Goal: Transaction & Acquisition: Complete application form

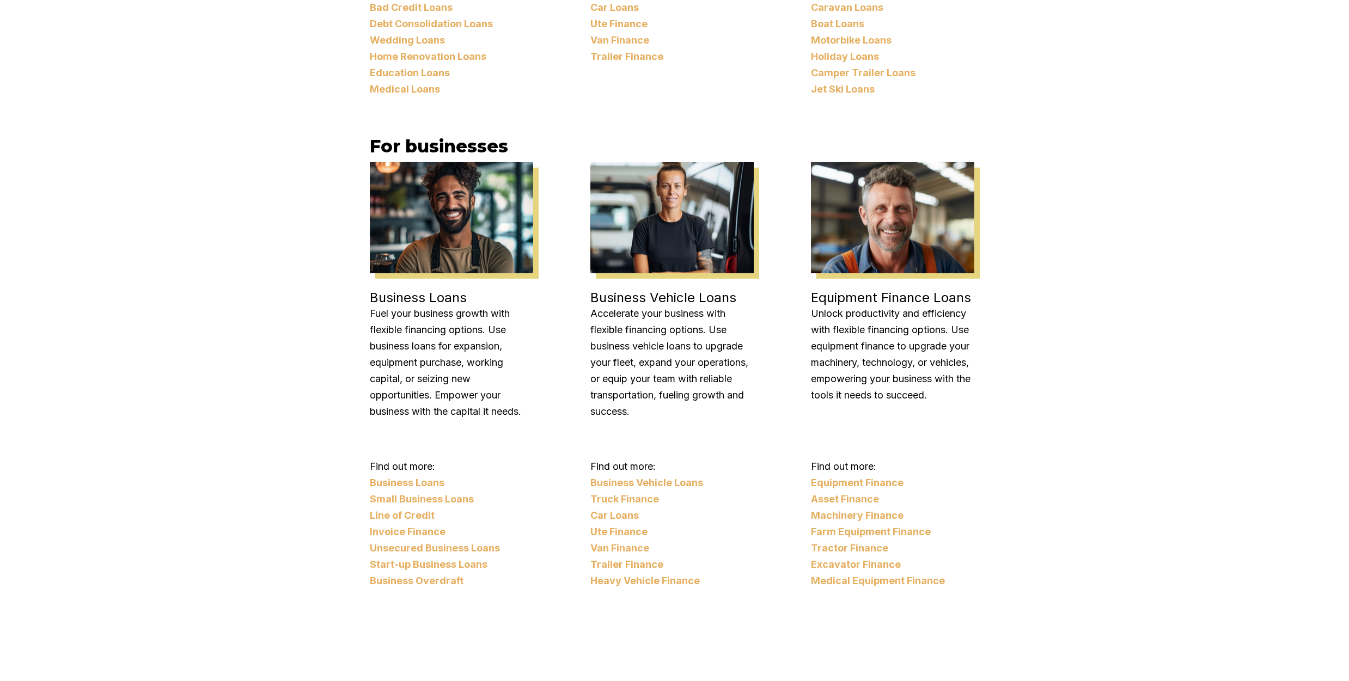
scroll to position [1403, 0]
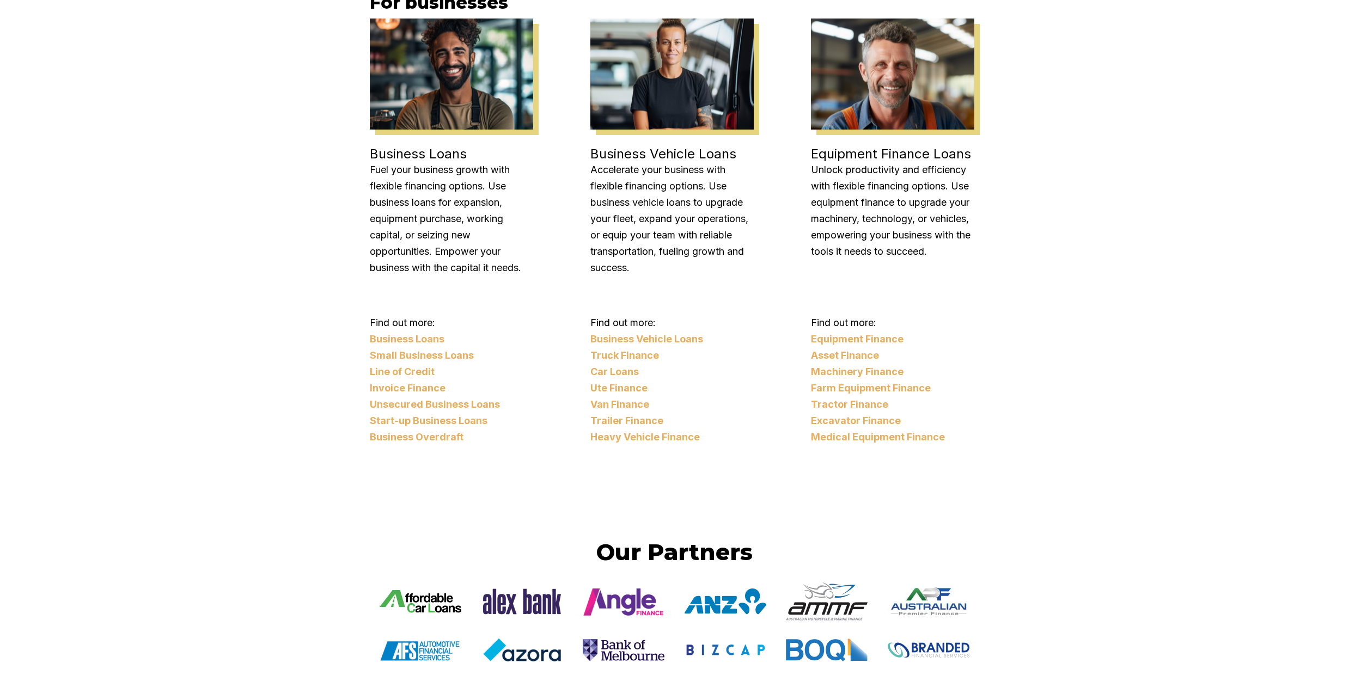
click at [392, 347] on link "Small Business Loans" at bounding box center [451, 355] width 163 height 16
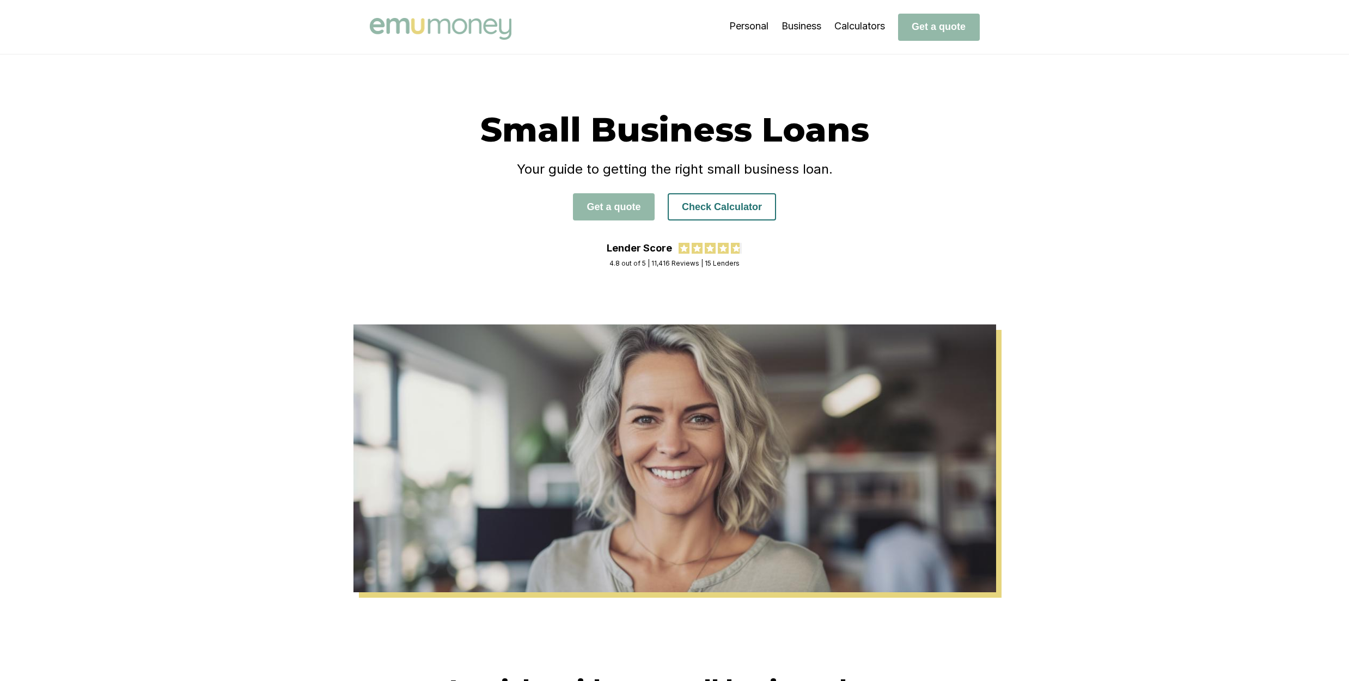
click at [701, 210] on button "Check Calculator" at bounding box center [722, 206] width 108 height 27
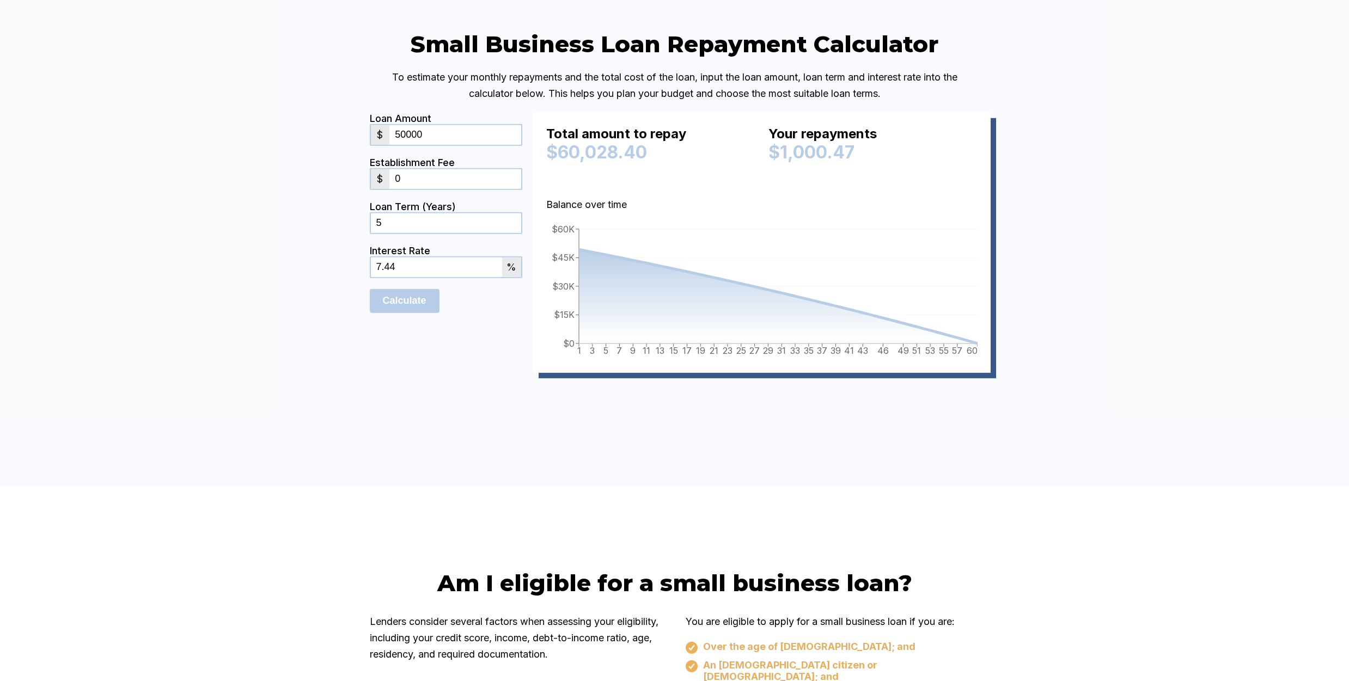
drag, startPoint x: 423, startPoint y: 273, endPoint x: 297, endPoint y: 260, distance: 126.5
click at [371, 233] on input "5" at bounding box center [446, 223] width 150 height 20
type input "3"
click at [401, 313] on input "Calculate" at bounding box center [405, 301] width 70 height 24
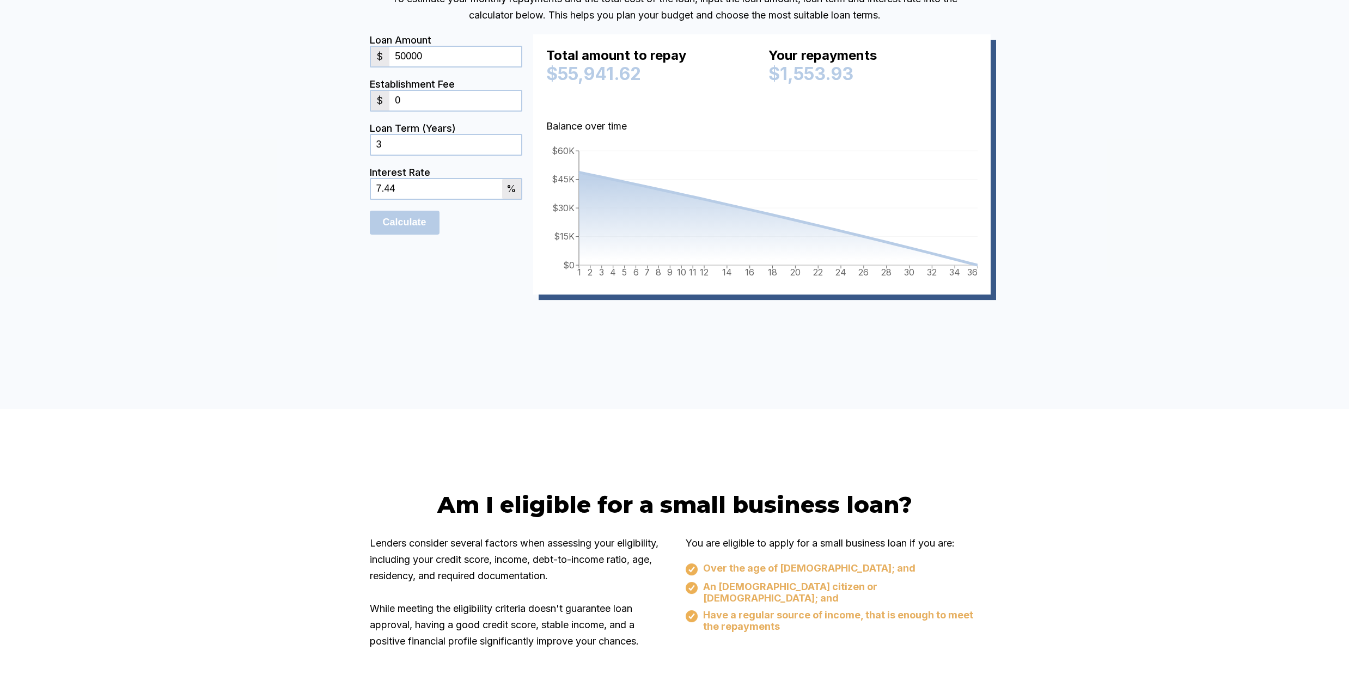
scroll to position [2514, 0]
click at [411, 66] on input "50000" at bounding box center [454, 57] width 131 height 20
type input "55000"
click at [394, 235] on input "Calculate" at bounding box center [405, 223] width 70 height 24
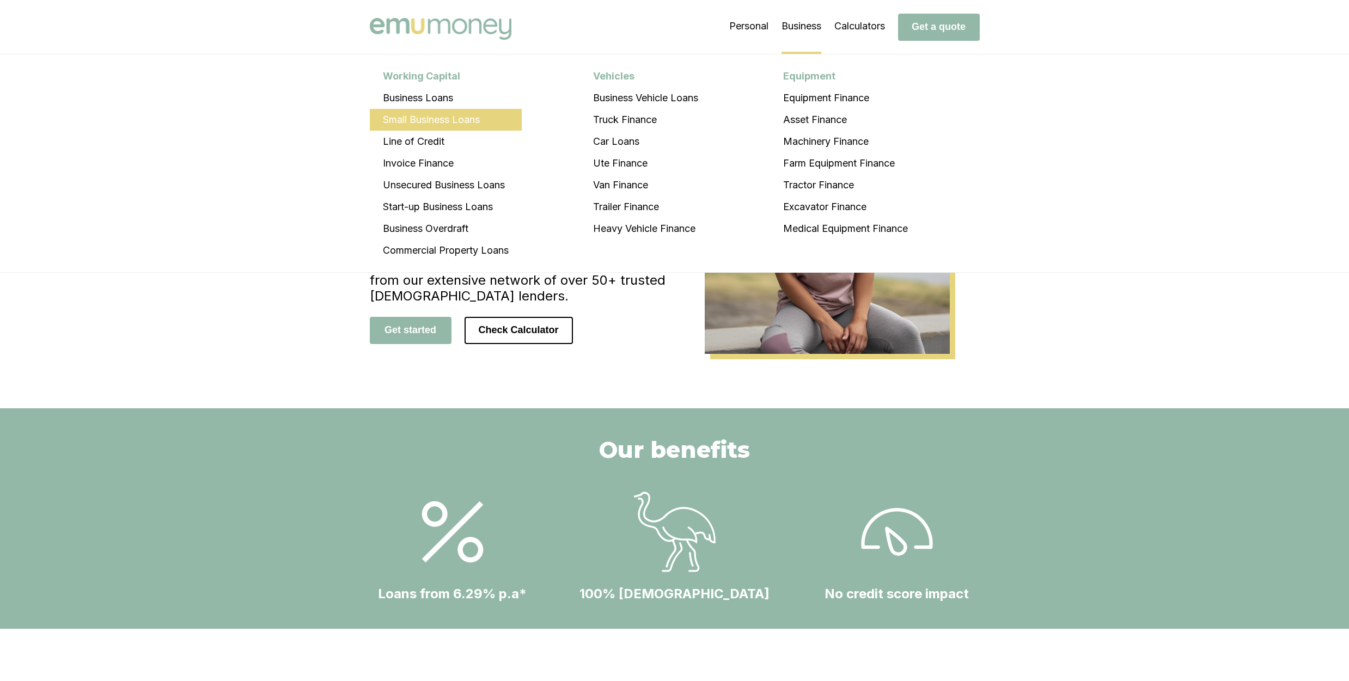
click at [439, 117] on li "Small Business Loans" at bounding box center [446, 120] width 152 height 22
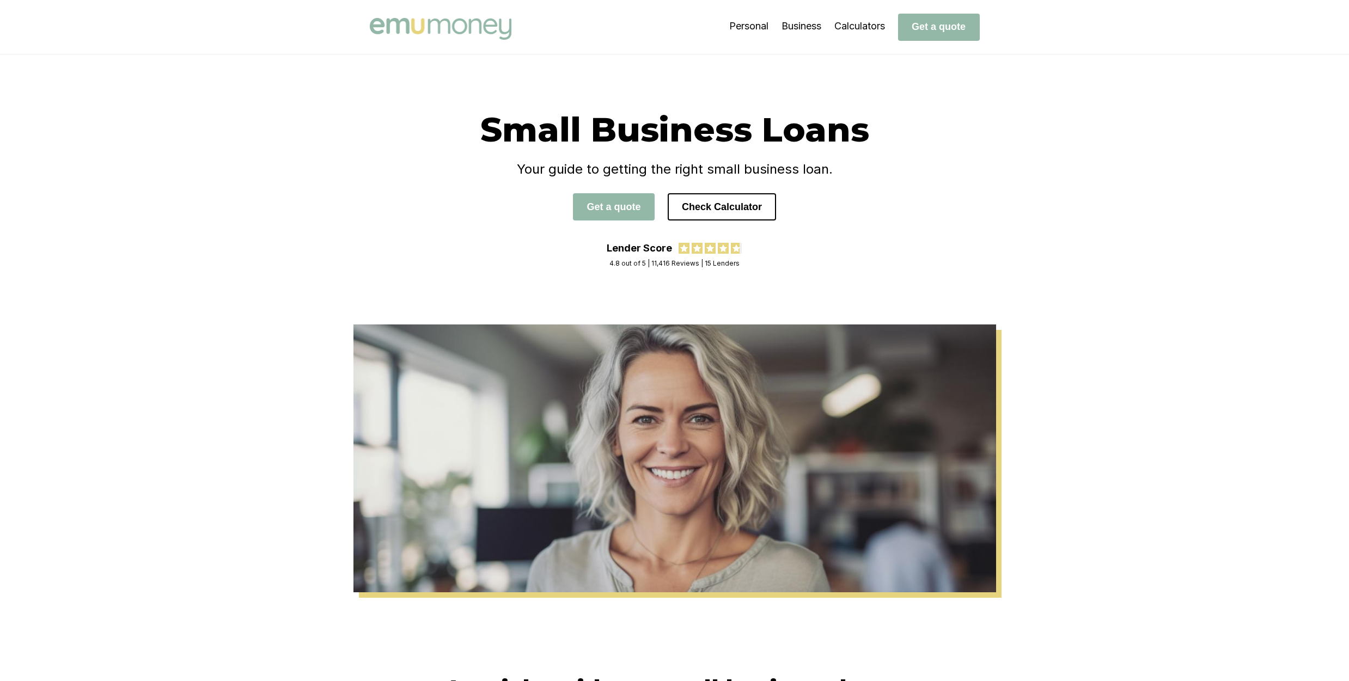
drag, startPoint x: 743, startPoint y: 205, endPoint x: 1037, endPoint y: 188, distance: 294.6
click at [744, 205] on button "Check Calculator" at bounding box center [722, 206] width 108 height 27
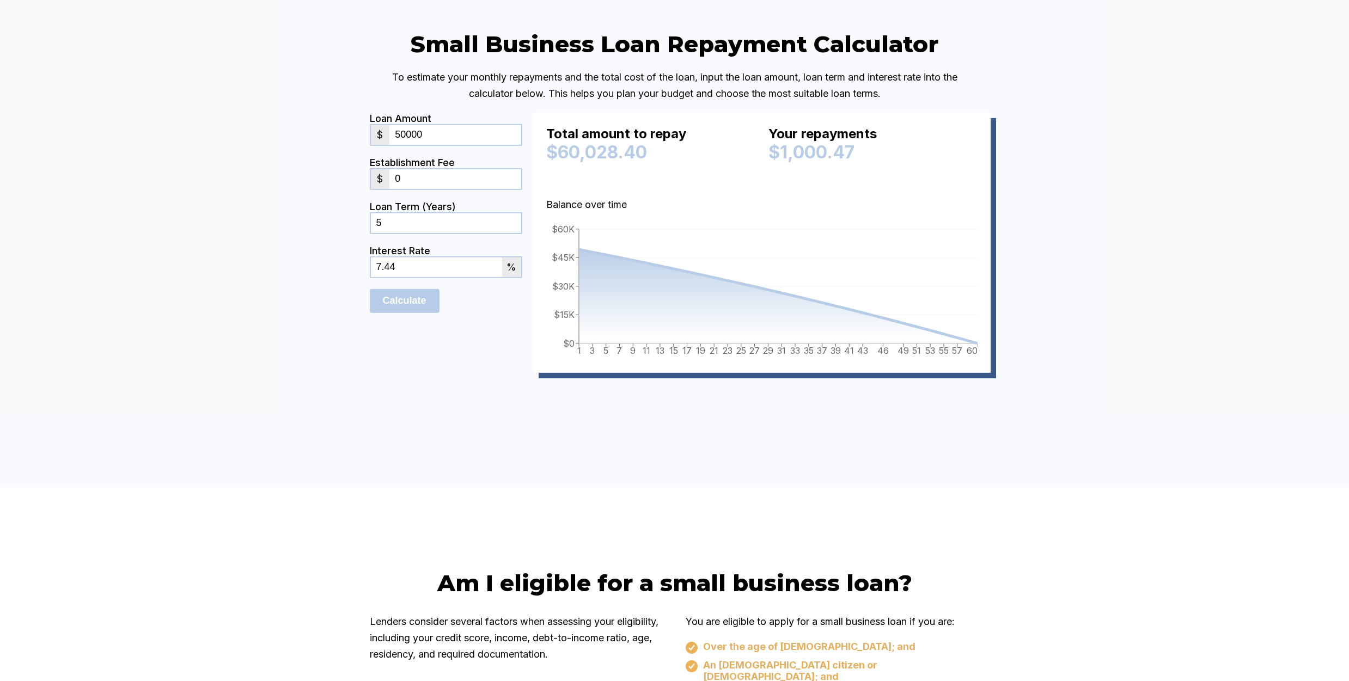
click at [411, 145] on input "50000" at bounding box center [454, 135] width 131 height 20
type input "55000"
click at [224, 305] on div "Small Business Loan Repayment Calculator To estimate your monthly repayments an…" at bounding box center [674, 217] width 1349 height 539
click at [391, 313] on input "Calculate" at bounding box center [405, 301] width 70 height 24
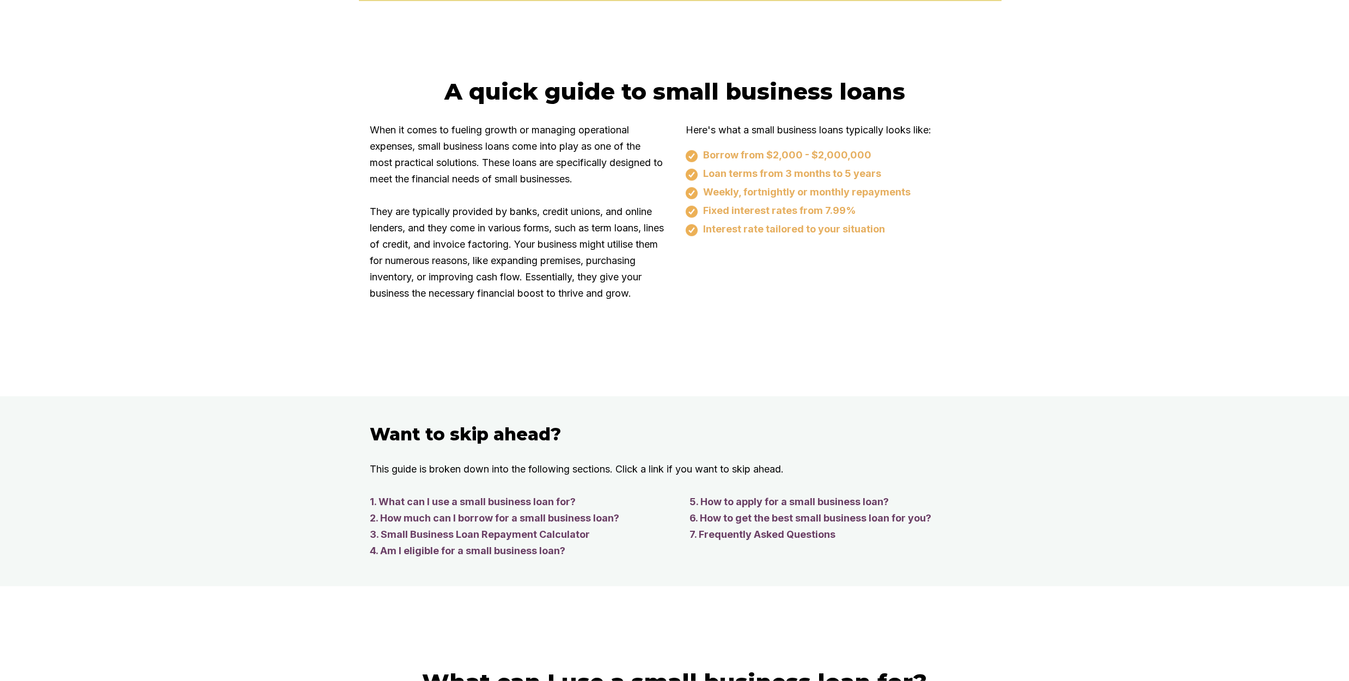
scroll to position [0, 0]
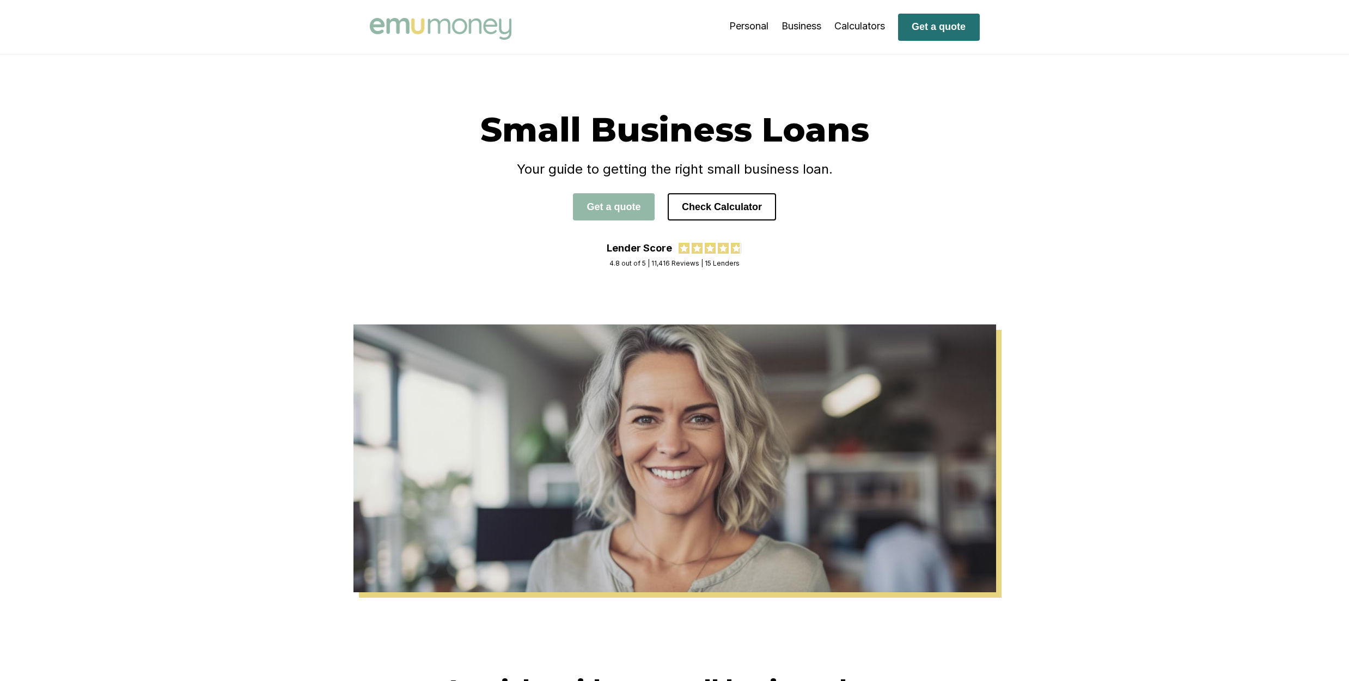
click at [946, 23] on button "Get a quote" at bounding box center [939, 27] width 82 height 27
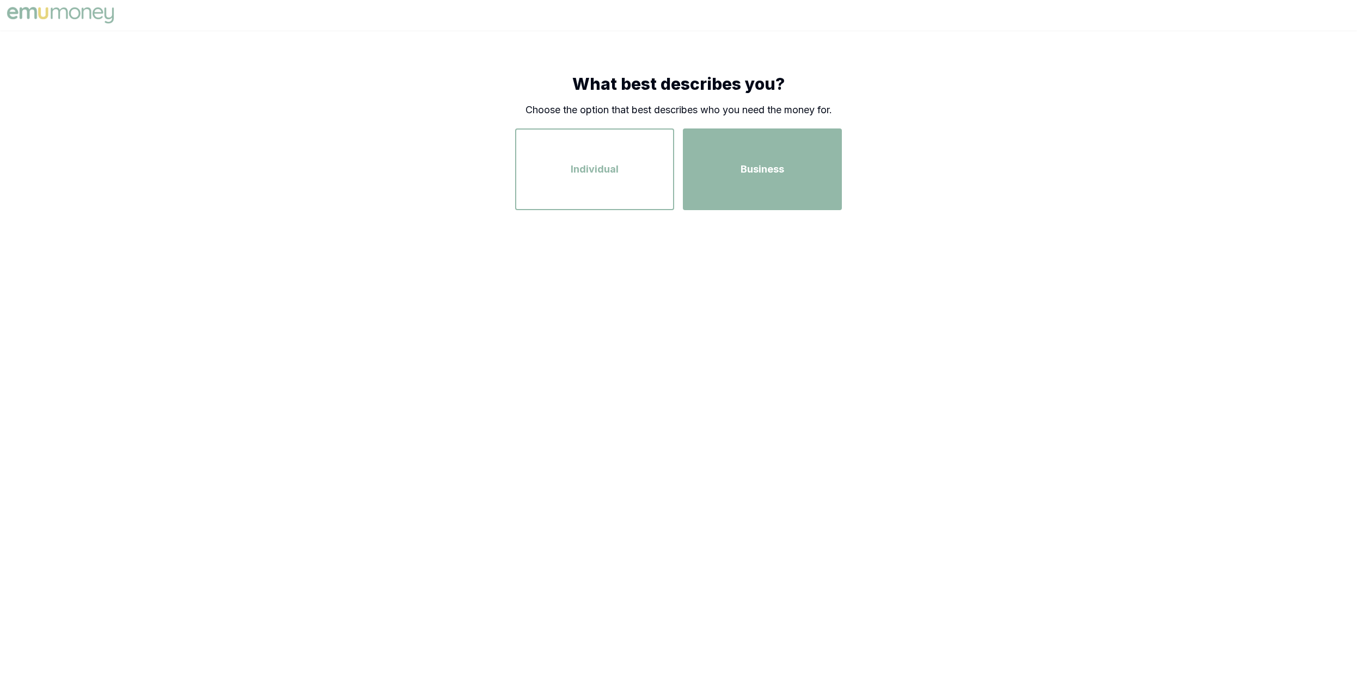
click at [766, 175] on span "Business" at bounding box center [763, 169] width 44 height 15
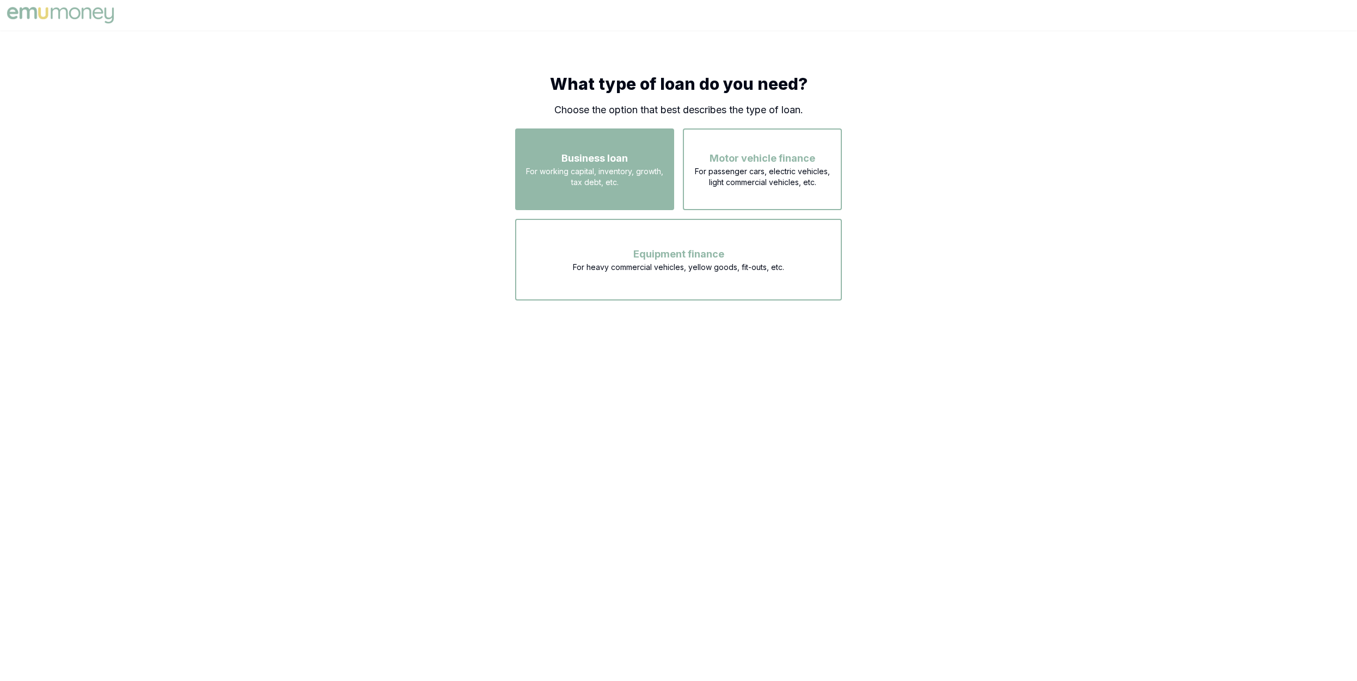
click at [630, 174] on span "For working capital, inventory, growth, tax debt, etc." at bounding box center [594, 177] width 139 height 22
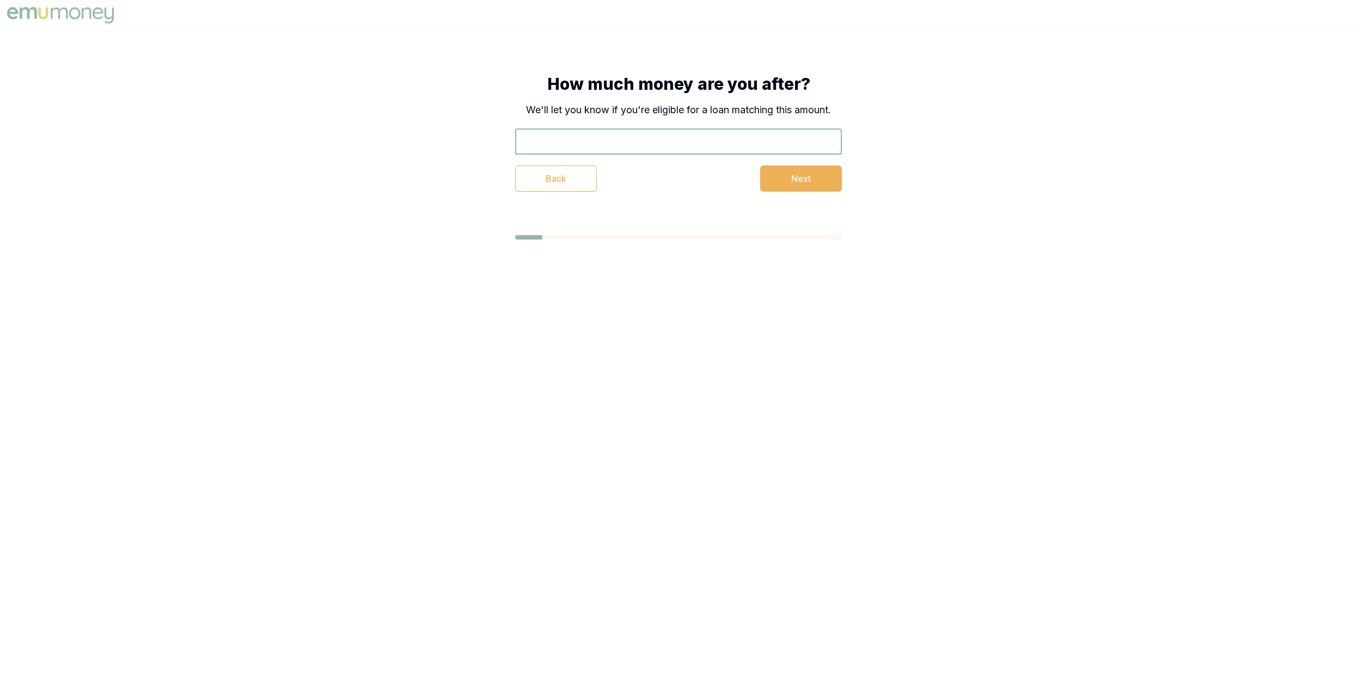
click at [628, 150] on input "text" at bounding box center [678, 142] width 327 height 26
type input "$55,000"
click at [799, 184] on button "Next" at bounding box center [801, 179] width 82 height 26
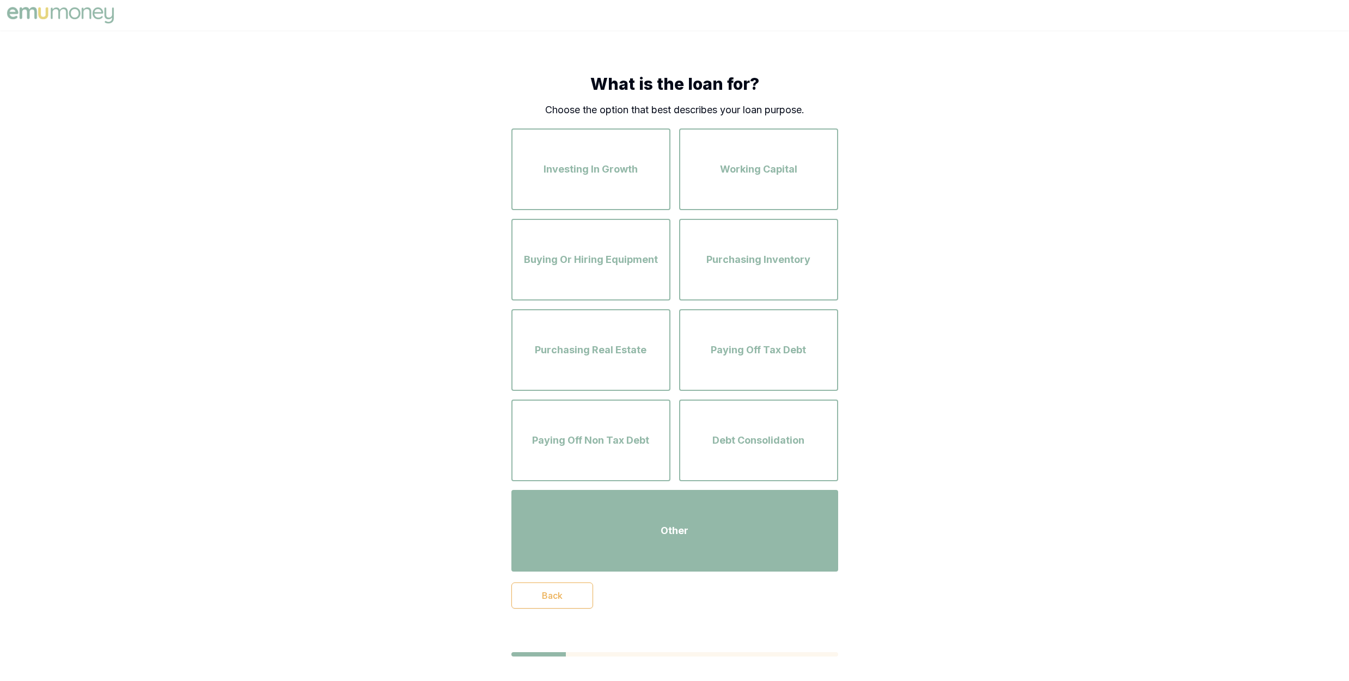
click at [604, 527] on div "Other" at bounding box center [674, 531] width 307 height 62
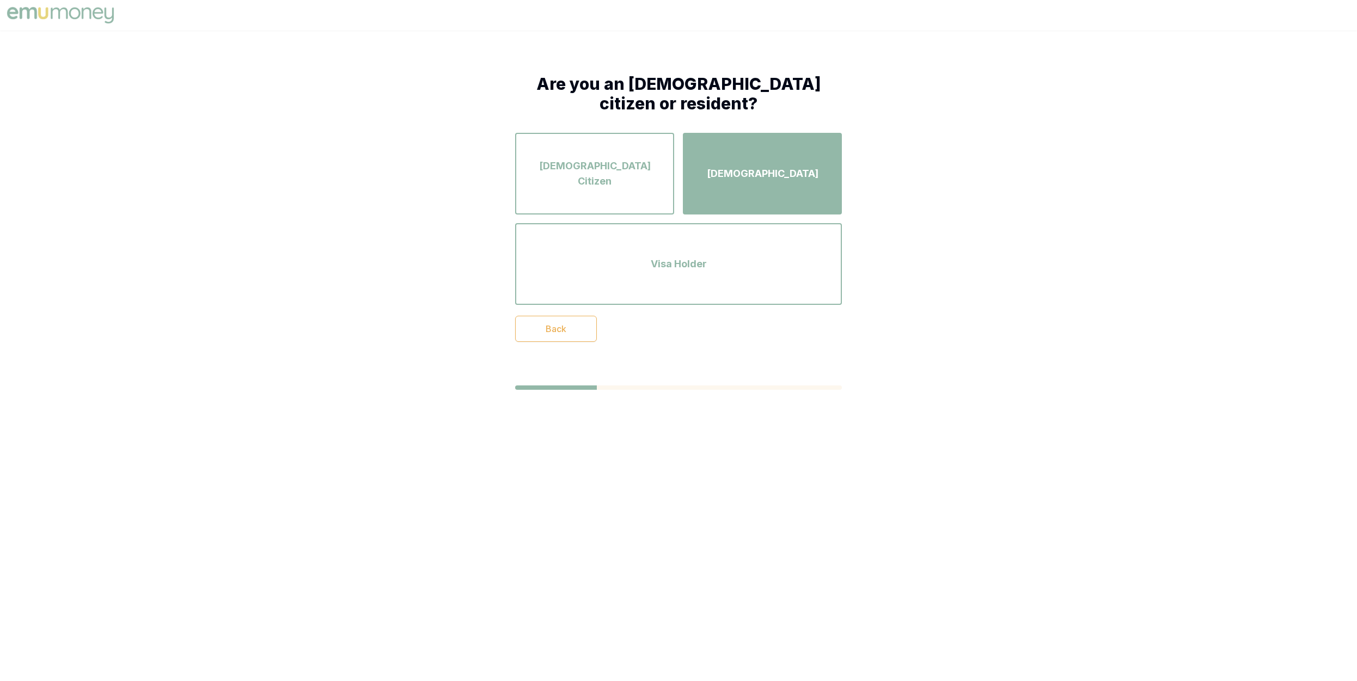
click at [763, 166] on span "Permanent Resident" at bounding box center [763, 173] width 112 height 15
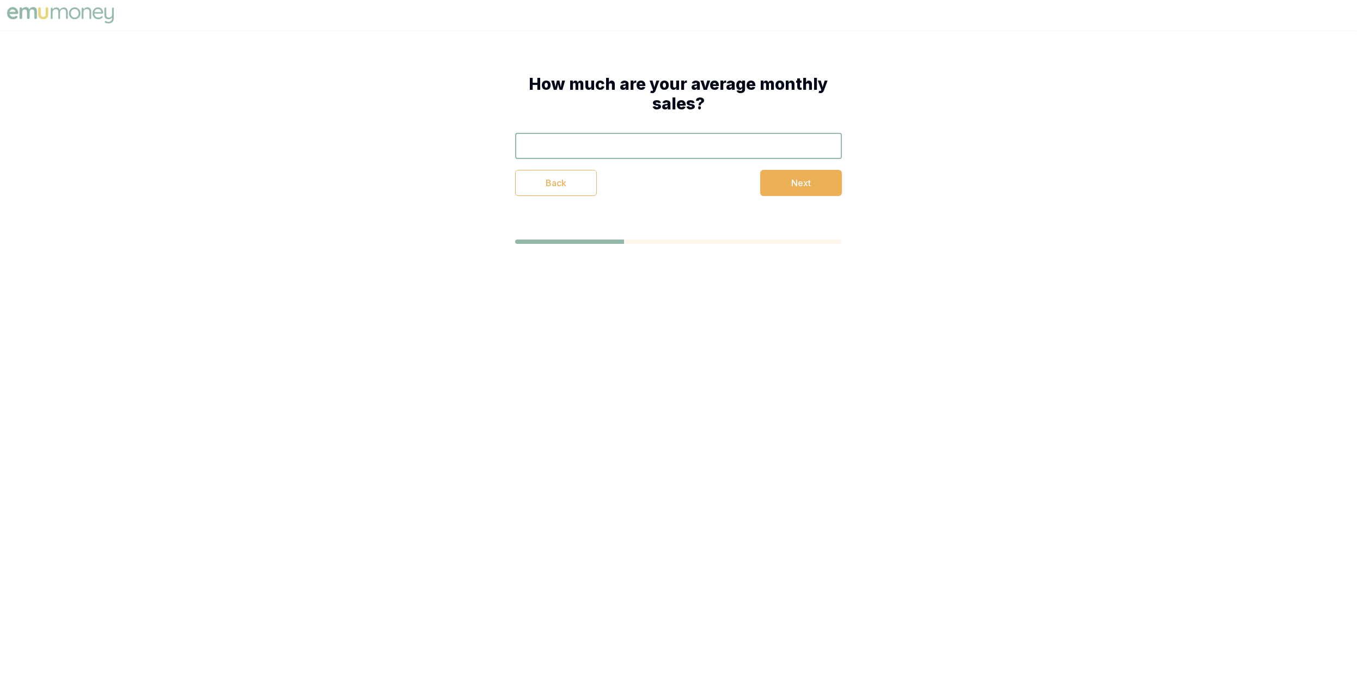
click at [712, 152] on input "text" at bounding box center [678, 146] width 327 height 26
type input "$10,000"
click at [807, 188] on button "Next" at bounding box center [801, 183] width 82 height 26
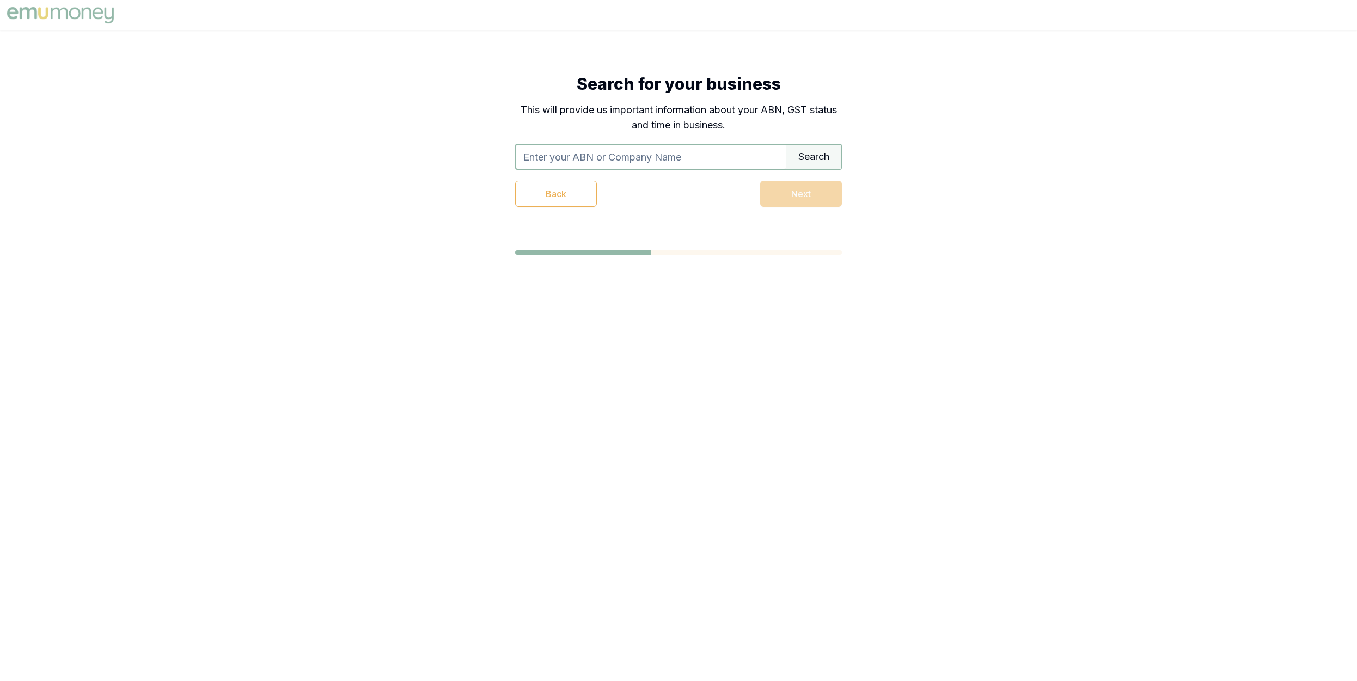
drag, startPoint x: 688, startPoint y: 160, endPoint x: 695, endPoint y: 165, distance: 8.6
click at [692, 160] on input "text" at bounding box center [651, 157] width 270 height 24
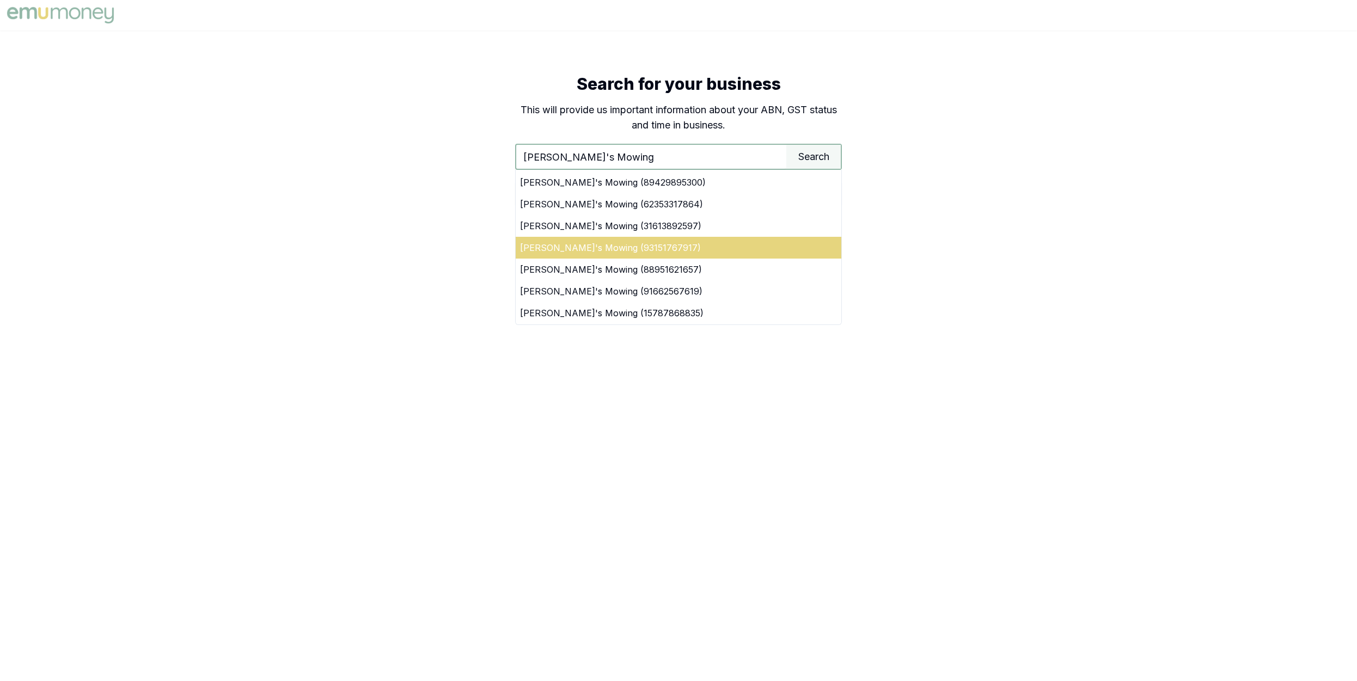
scroll to position [85, 0]
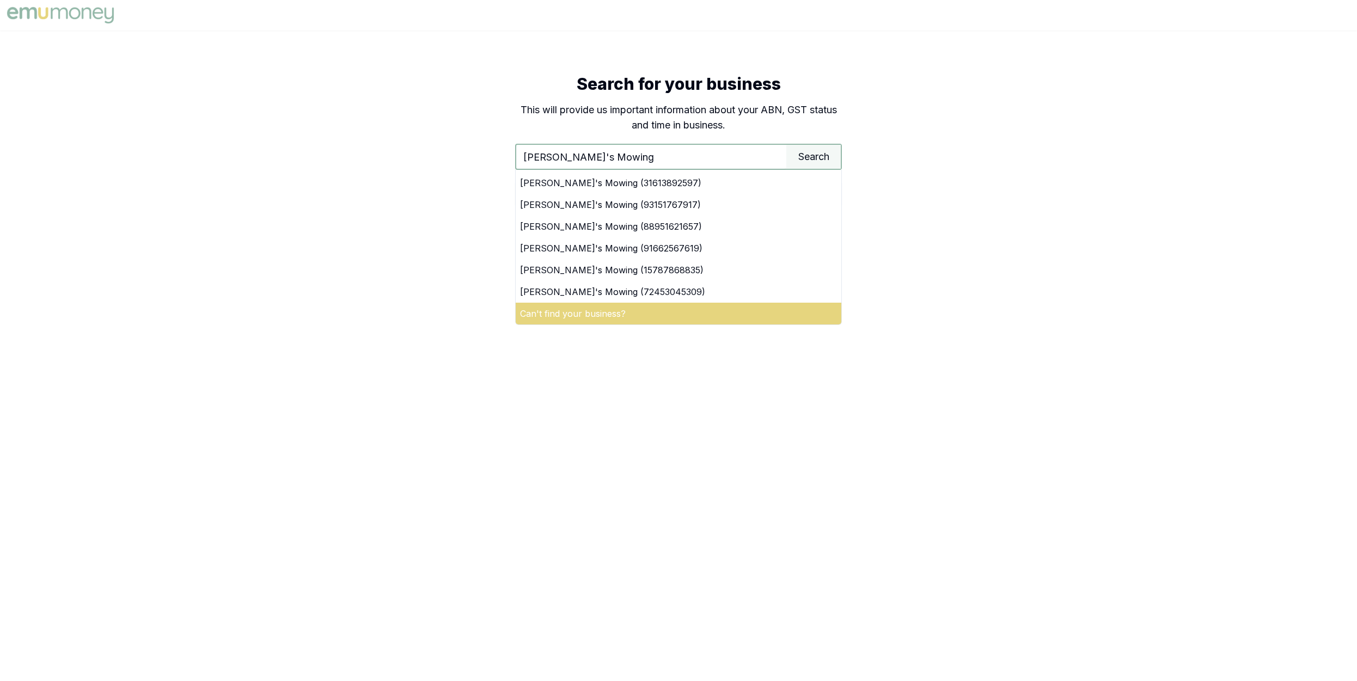
type input "Jim's Mowing"
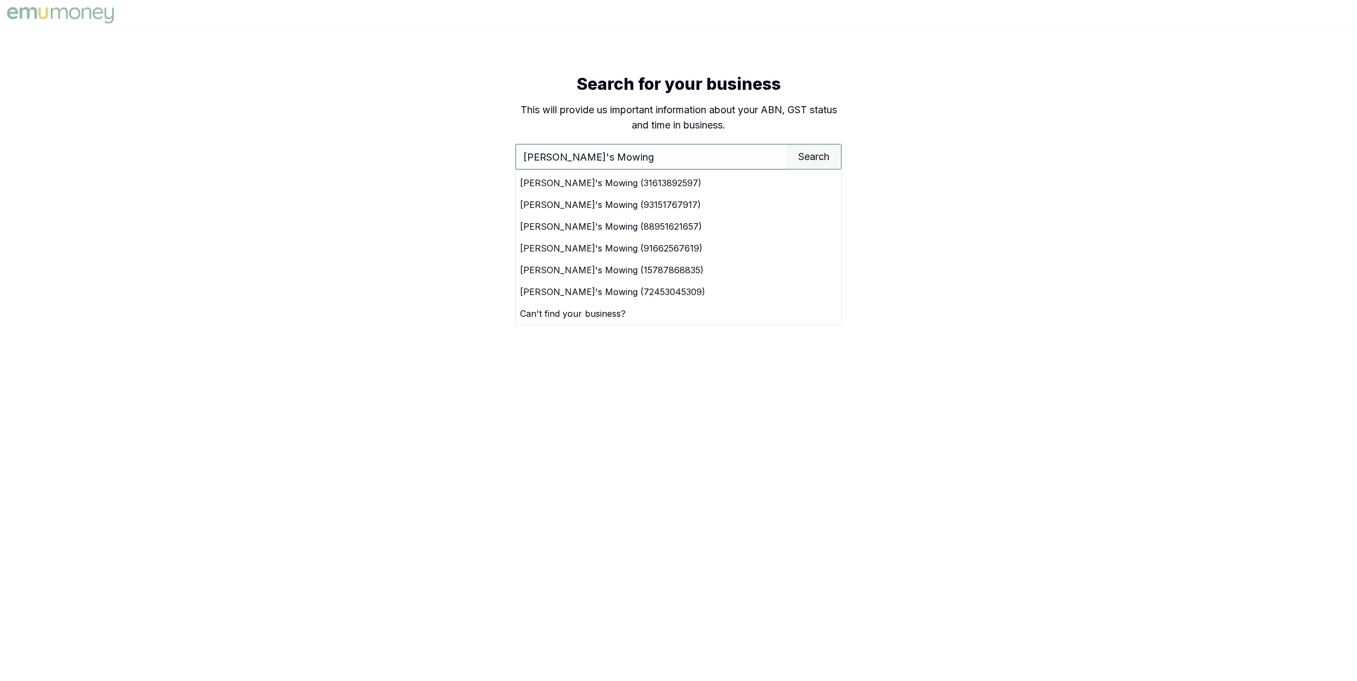
drag, startPoint x: 530, startPoint y: 311, endPoint x: 761, endPoint y: 305, distance: 230.4
click at [533, 311] on div "Can't find your business?" at bounding box center [679, 314] width 326 height 22
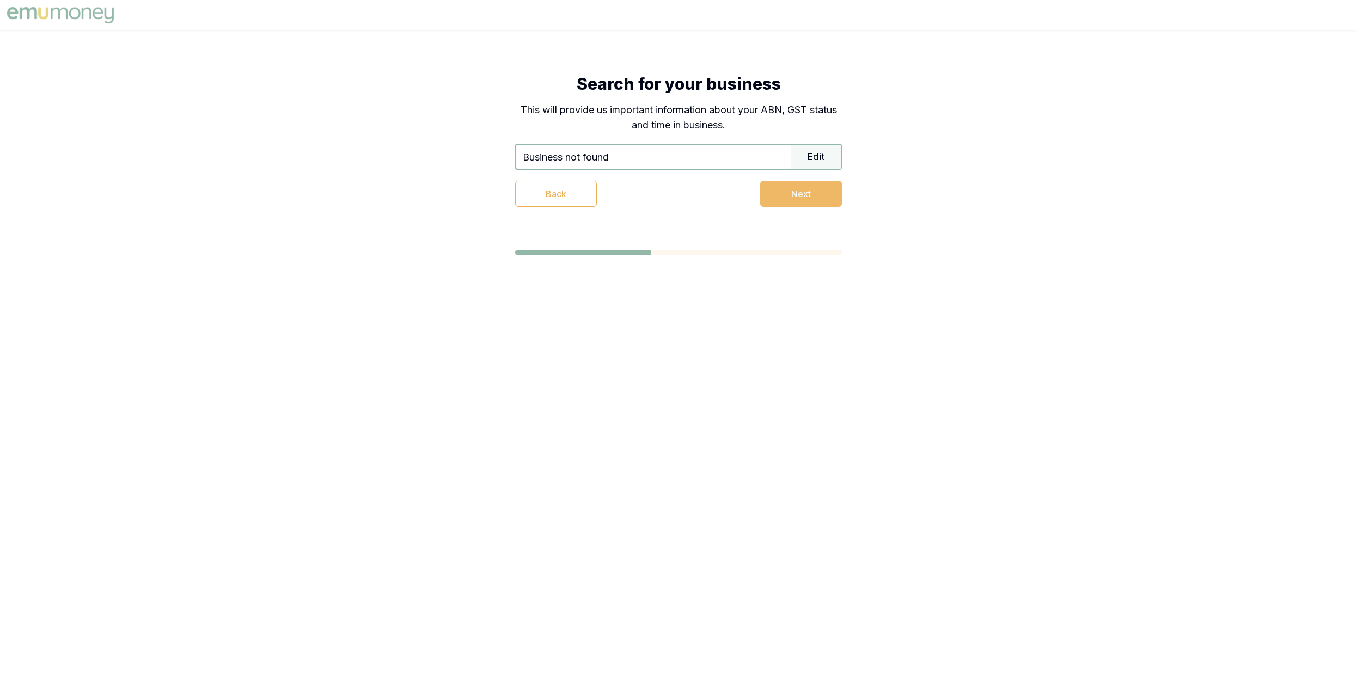
click at [803, 196] on button "Next" at bounding box center [801, 194] width 82 height 26
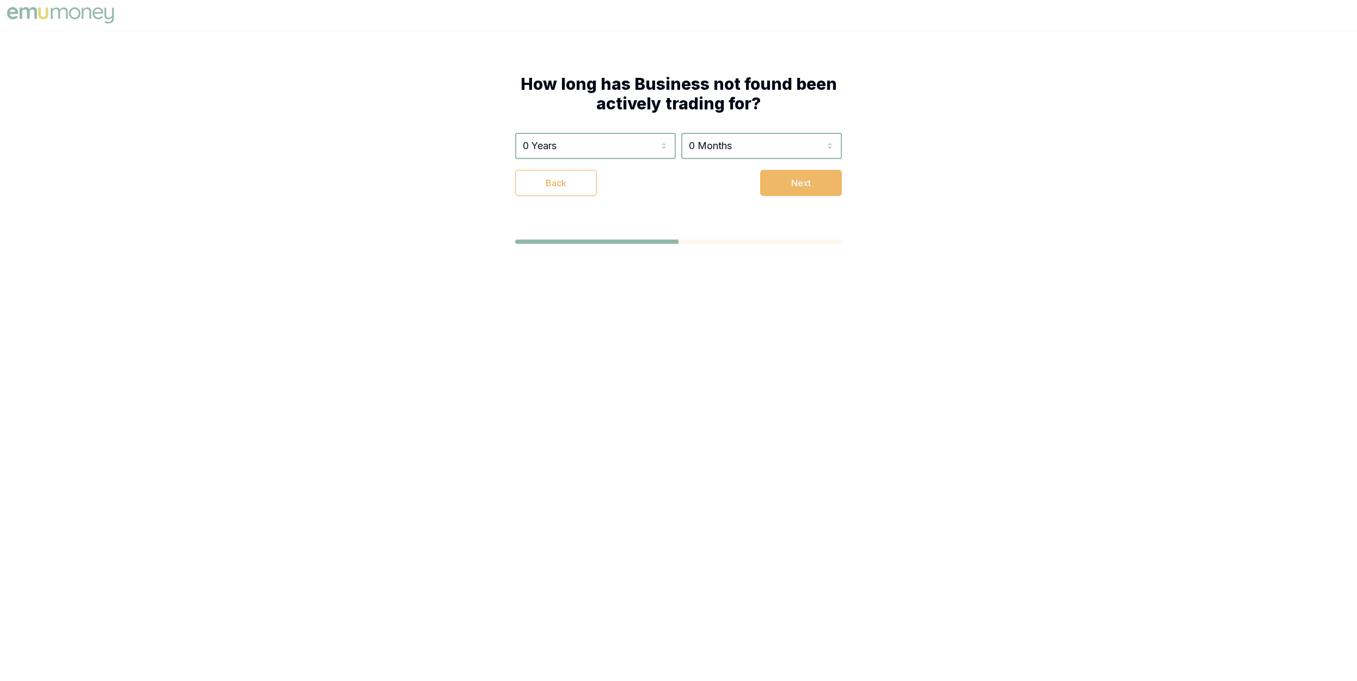
click at [778, 183] on button "Next" at bounding box center [801, 183] width 82 height 26
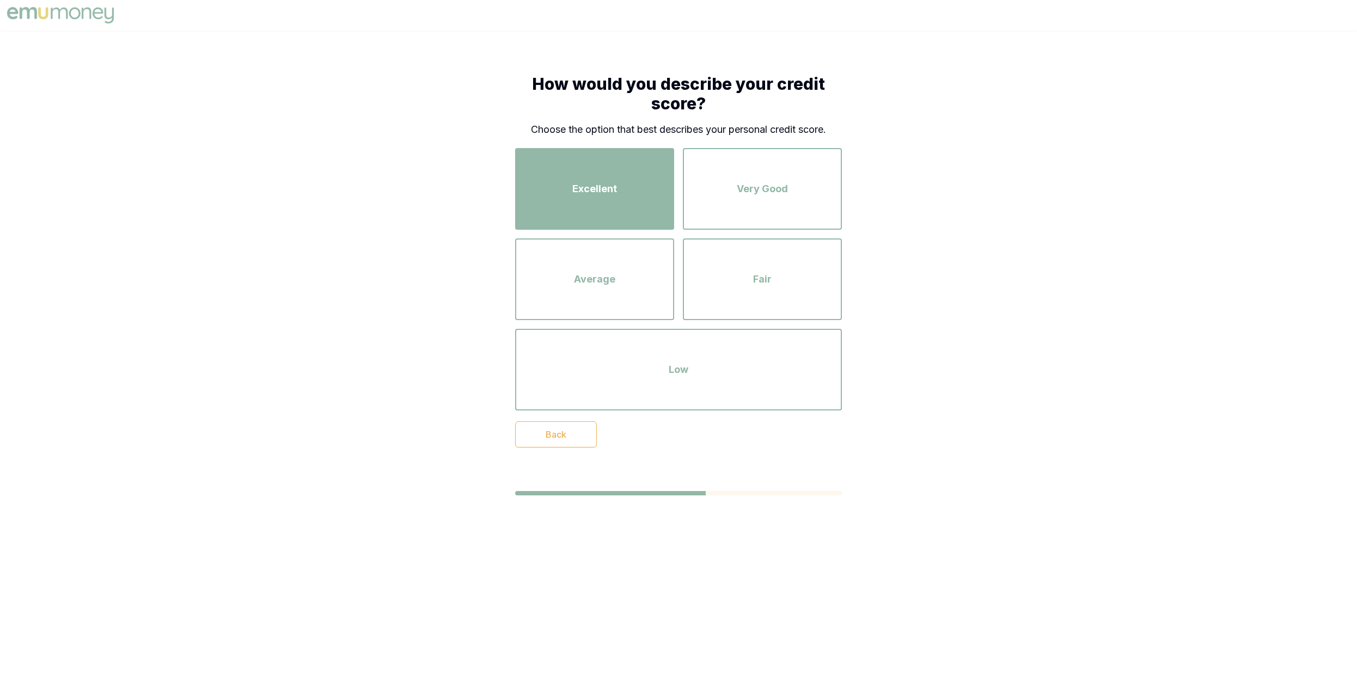
click at [578, 198] on div "Excellent" at bounding box center [594, 189] width 139 height 62
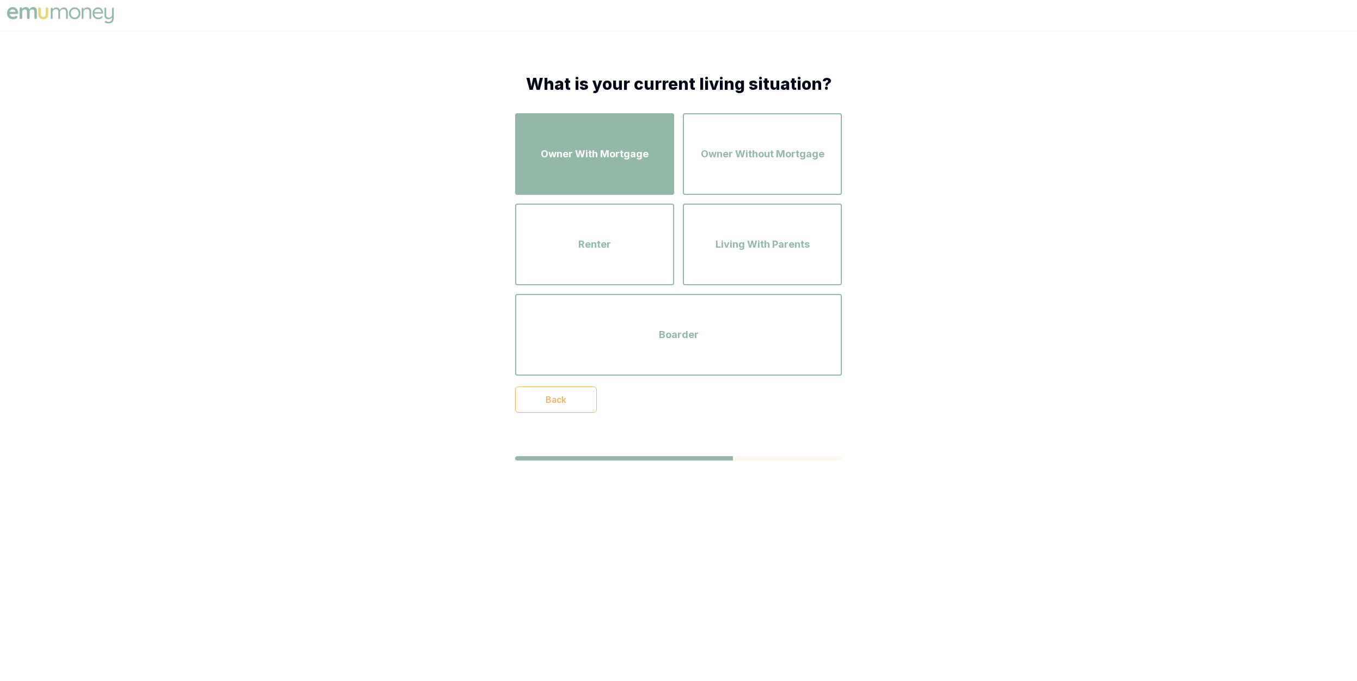
click at [577, 142] on div "Owner With Mortgage" at bounding box center [594, 154] width 139 height 62
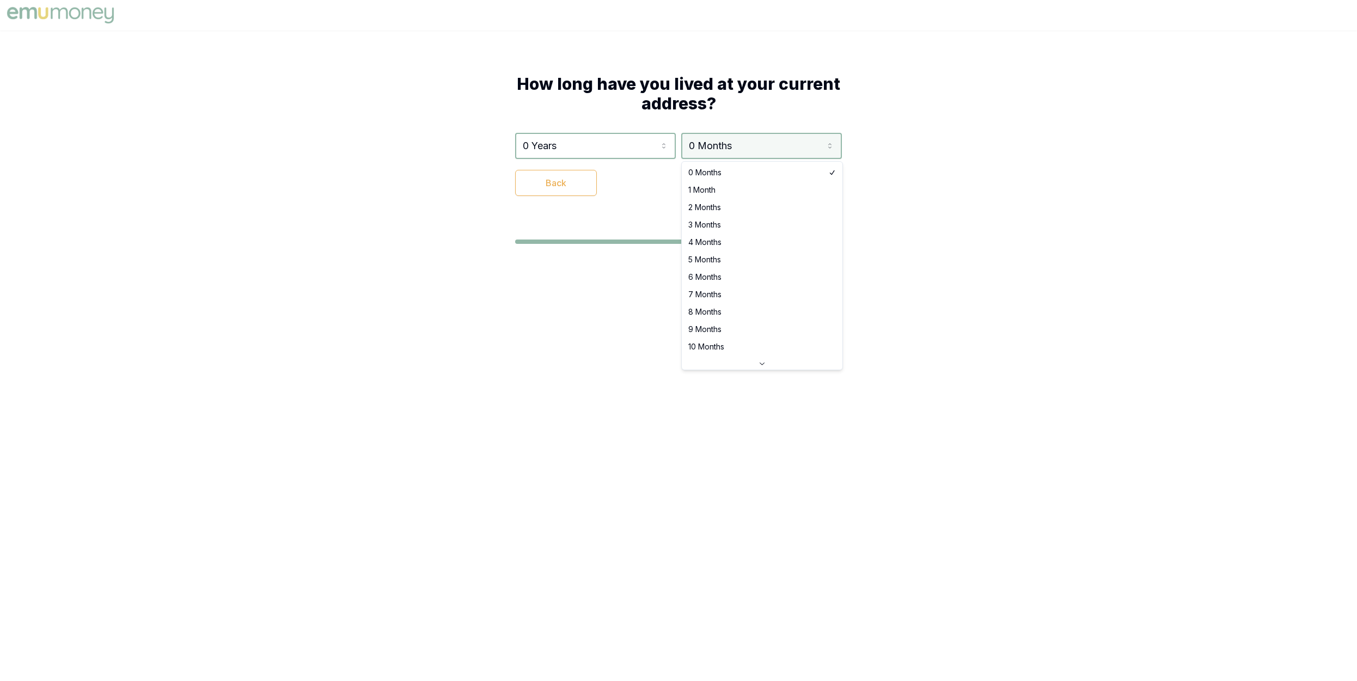
click at [744, 151] on html "How long have you lived at your current address? 0 Years 0 Years 1 Year 2 Years…" at bounding box center [678, 340] width 1357 height 681
select select "2"
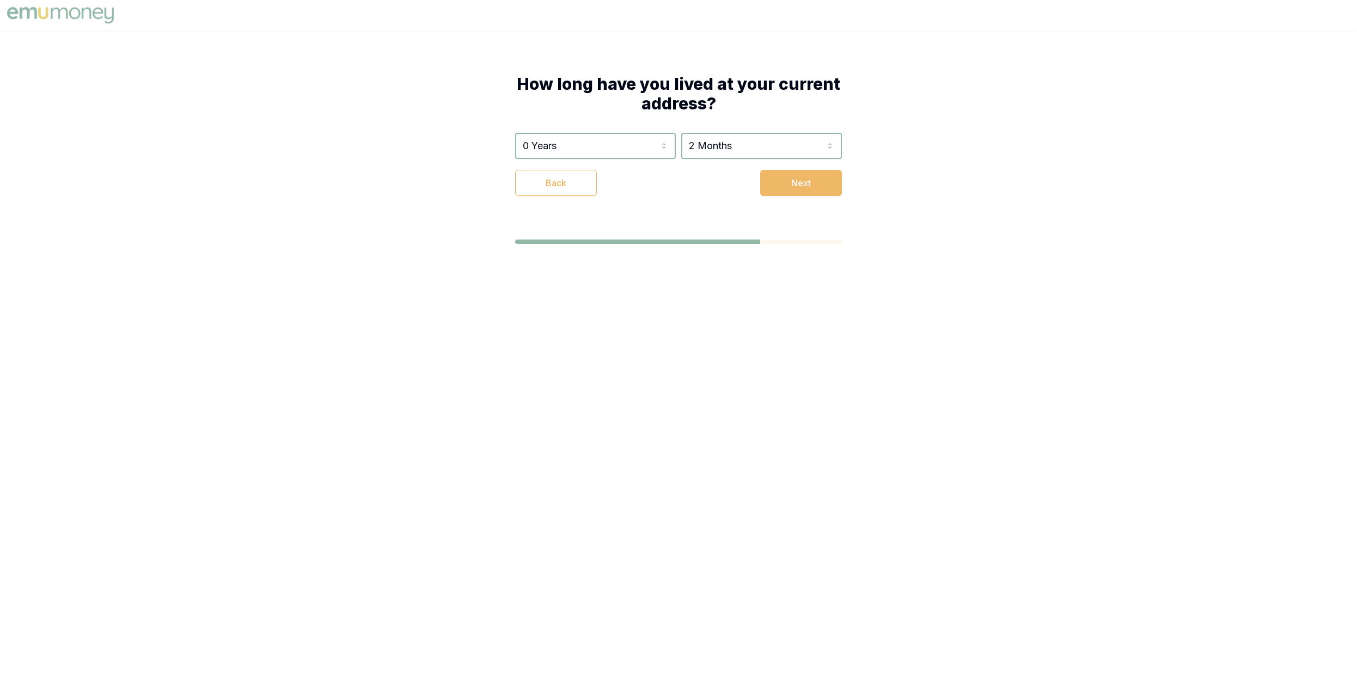
click at [817, 172] on button "Next" at bounding box center [801, 183] width 82 height 26
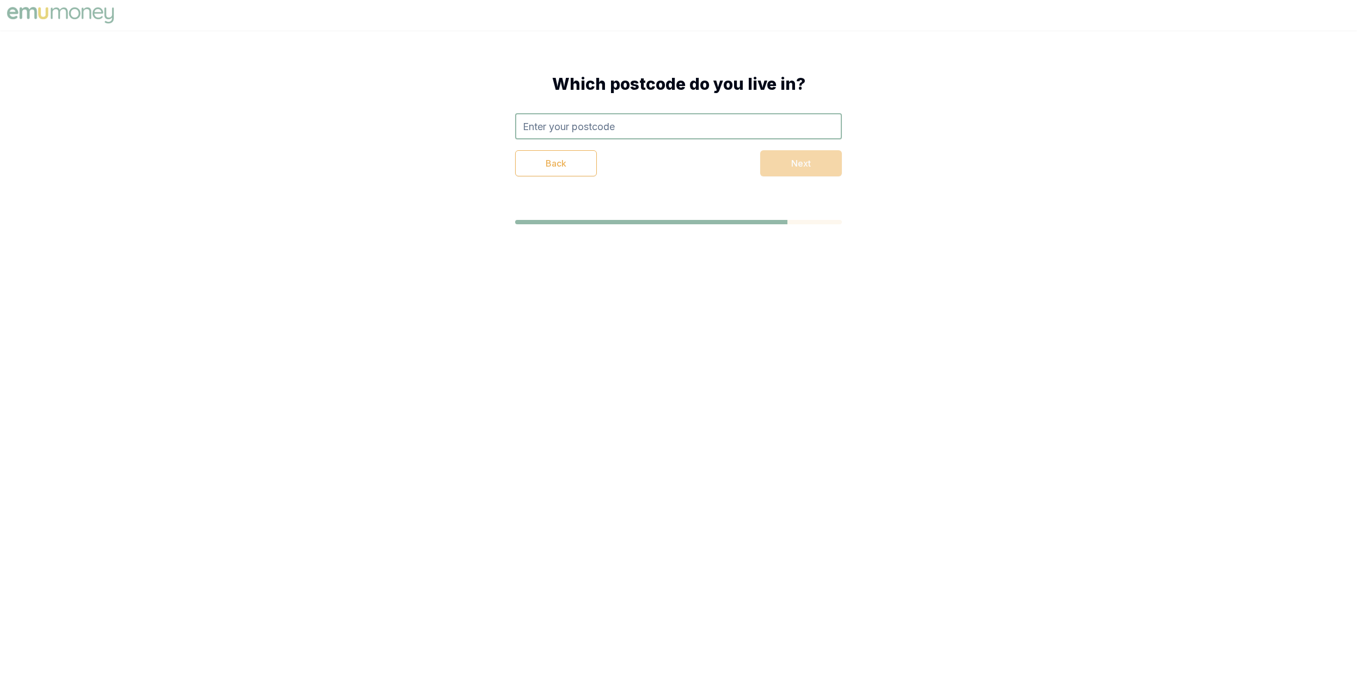
click at [707, 129] on input "text" at bounding box center [678, 126] width 327 height 26
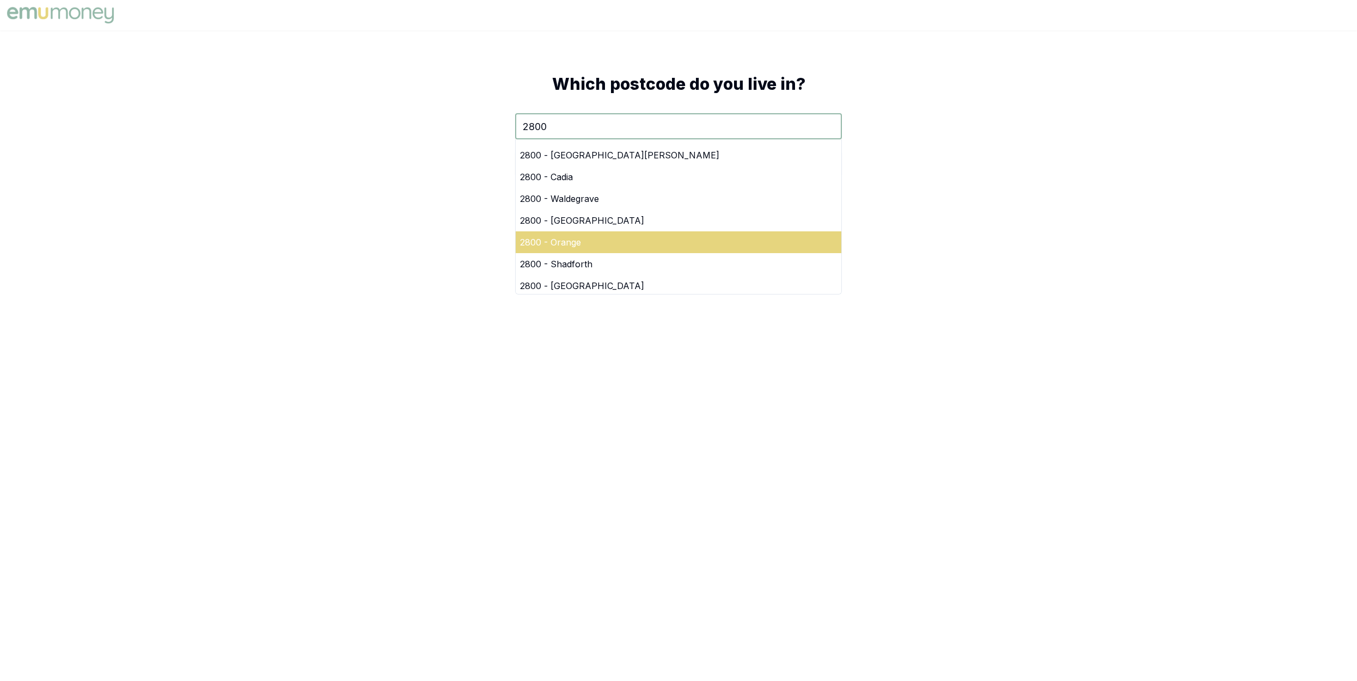
scroll to position [382, 0]
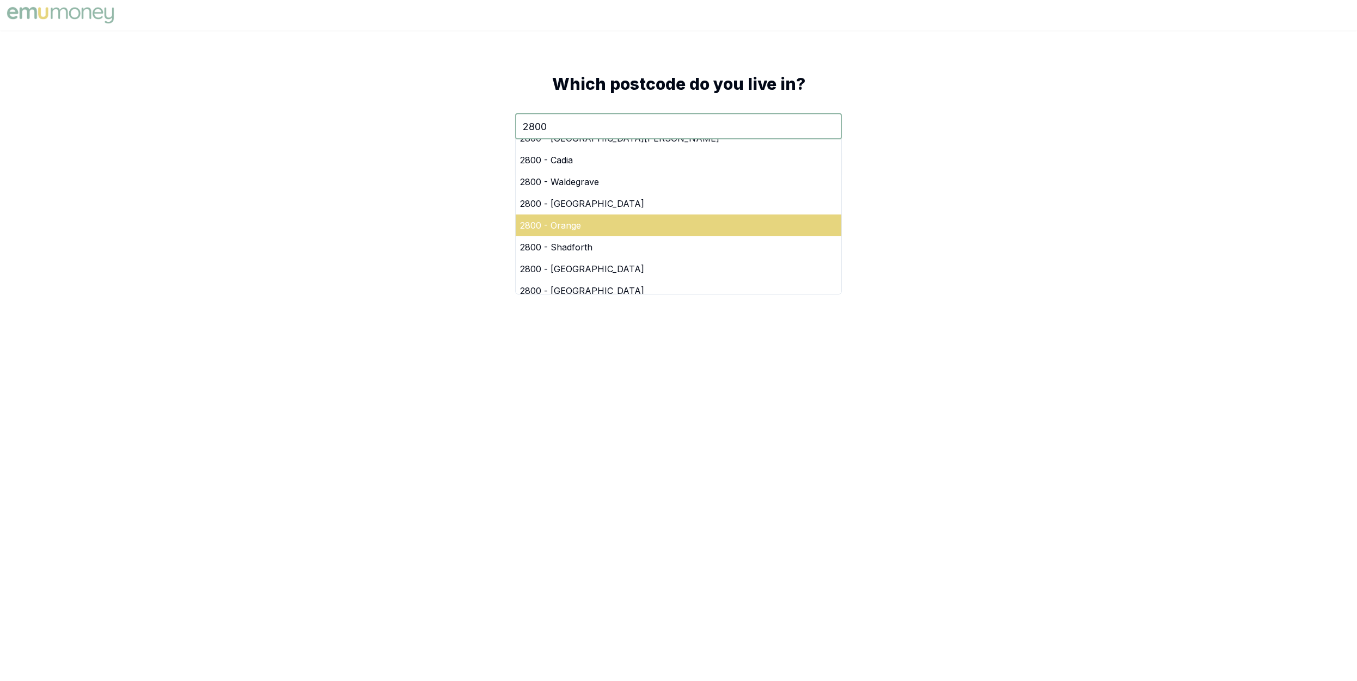
type input "2800"
click at [561, 233] on div "2800 - Orange" at bounding box center [679, 226] width 326 height 22
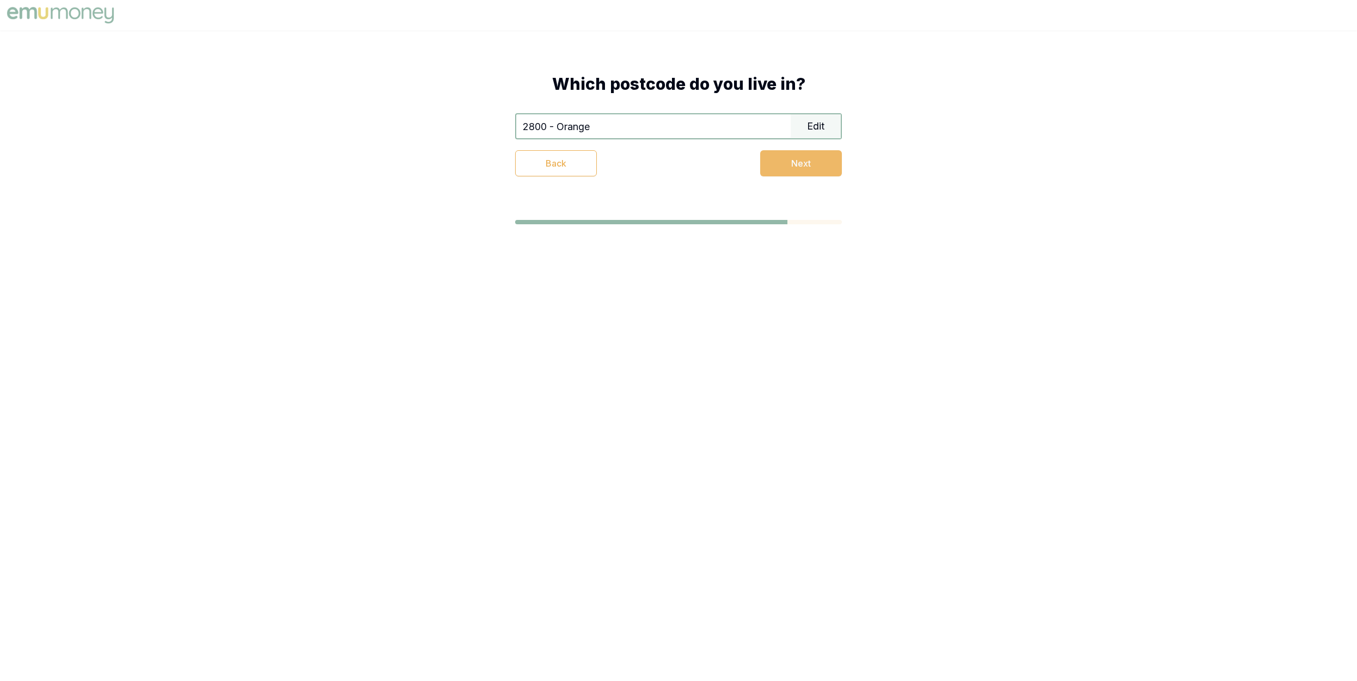
click at [762, 164] on button "Next" at bounding box center [801, 163] width 82 height 26
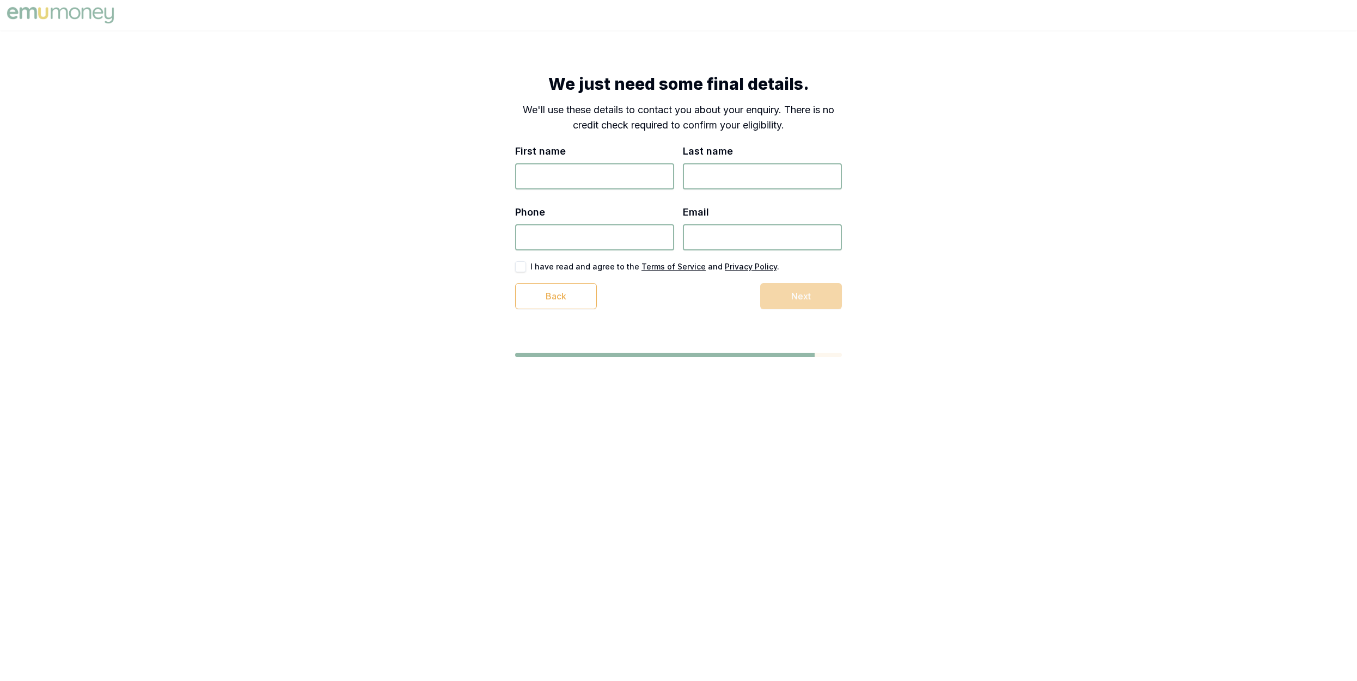
drag, startPoint x: 595, startPoint y: 187, endPoint x: 930, endPoint y: 177, distance: 335.6
click at [601, 187] on input "First name" at bounding box center [594, 176] width 159 height 26
type input "Will"
type input "Hooke"
type input "0451 371 154"
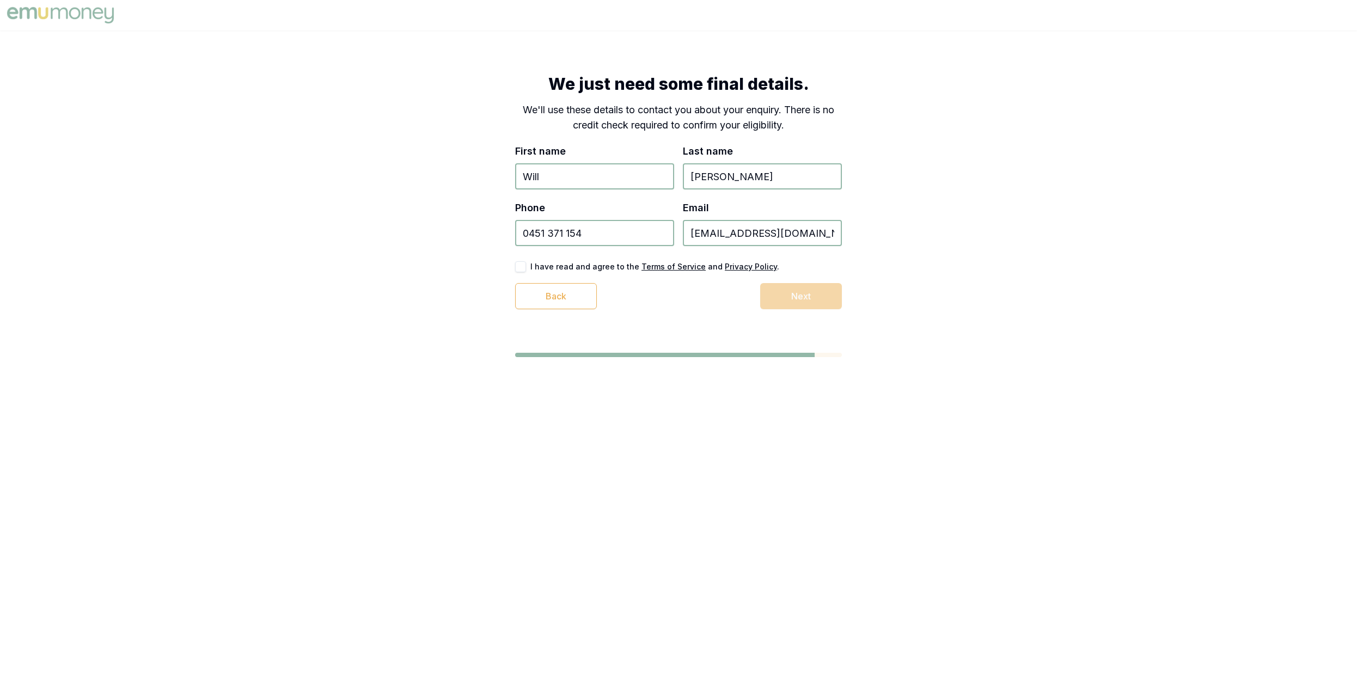
type input "wehooke@gmail.com"
drag, startPoint x: 518, startPoint y: 267, endPoint x: 638, endPoint y: 283, distance: 120.8
click at [518, 267] on button "button" at bounding box center [520, 266] width 11 height 11
click at [789, 296] on button "Next" at bounding box center [801, 296] width 82 height 26
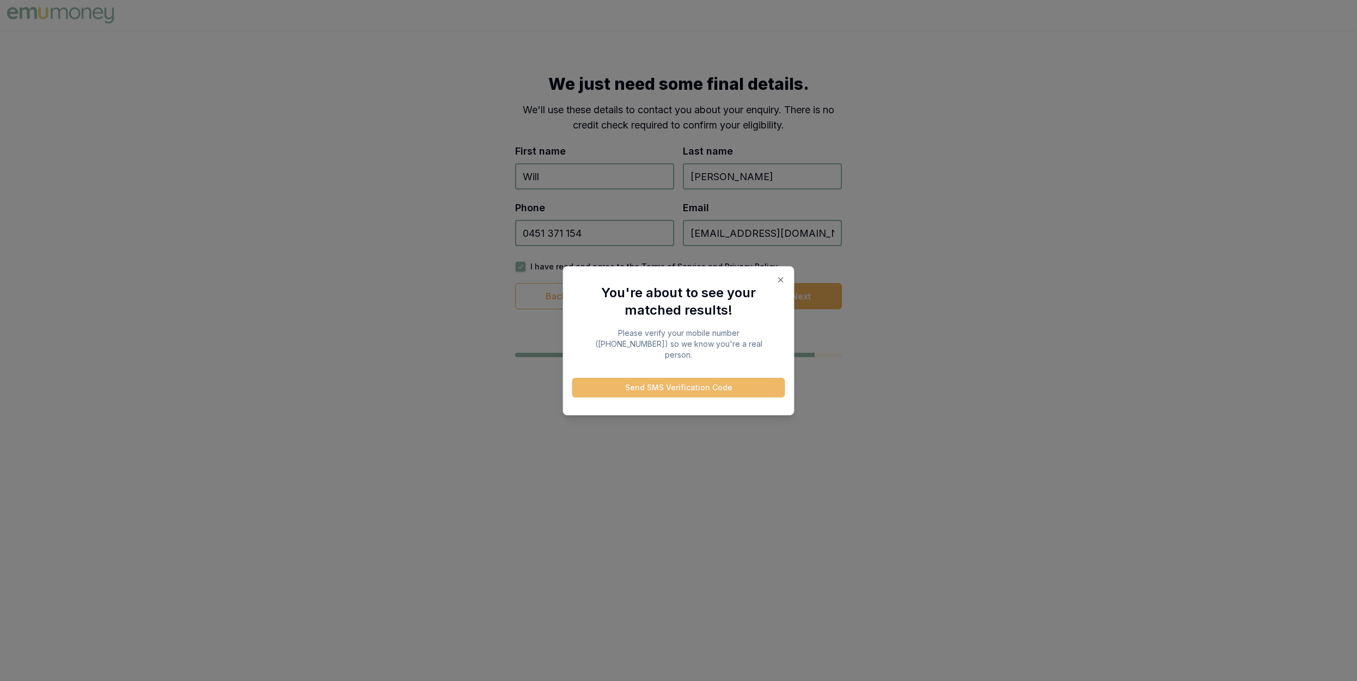
click at [666, 382] on button "Send SMS Verification Code" at bounding box center [678, 388] width 213 height 20
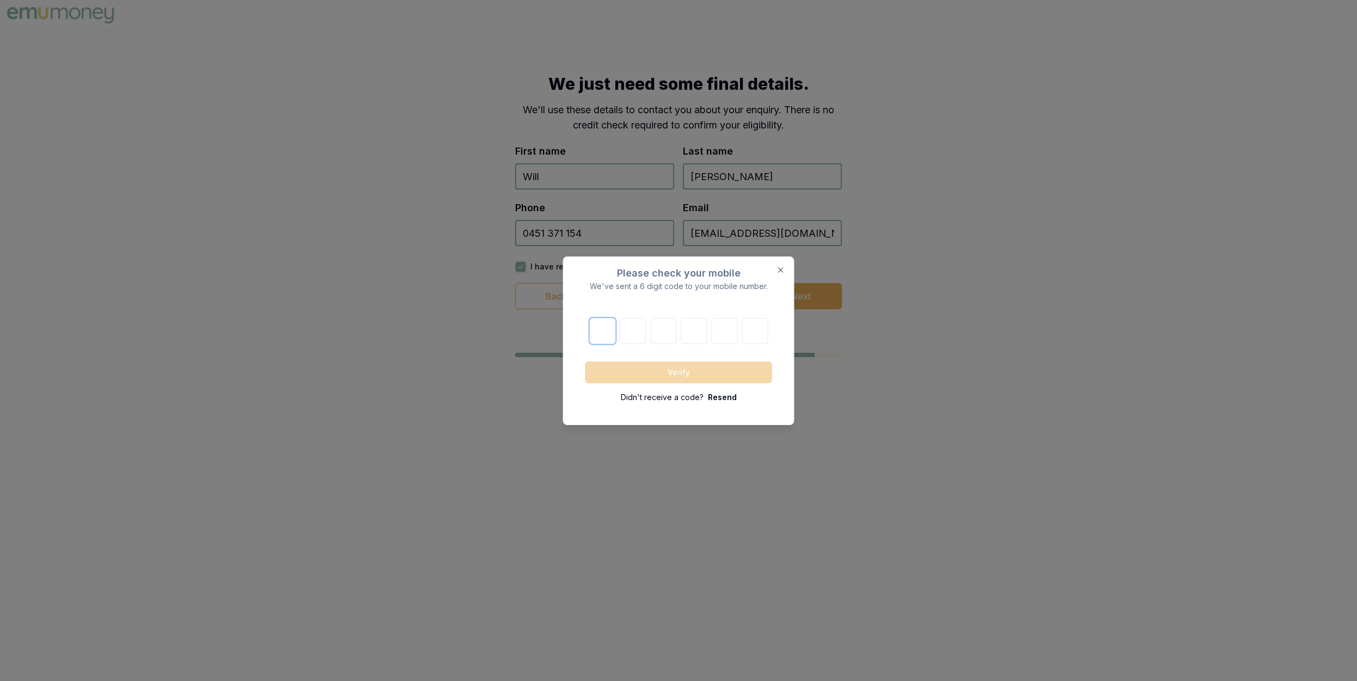
click at [609, 337] on input "number" at bounding box center [602, 331] width 26 height 26
type input "1"
type input "2"
type input "7"
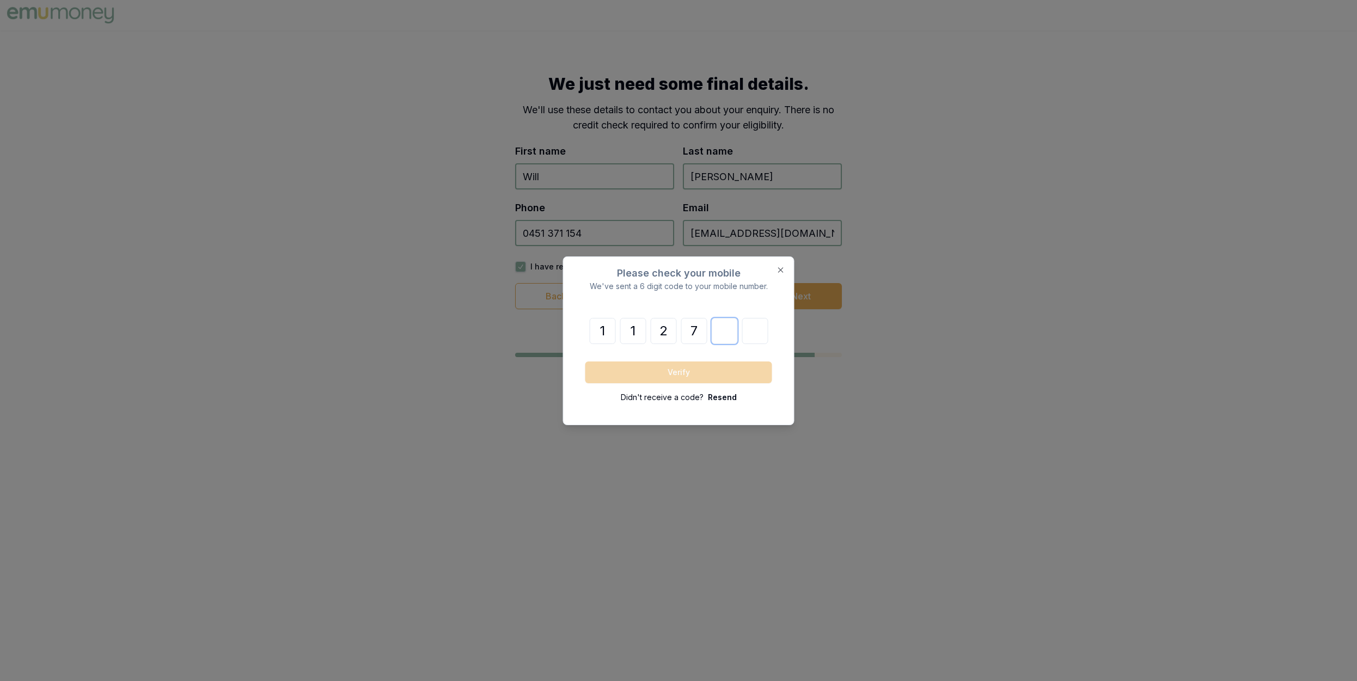
type input "2"
type input "1"
click at [686, 374] on button "Verify" at bounding box center [678, 373] width 187 height 22
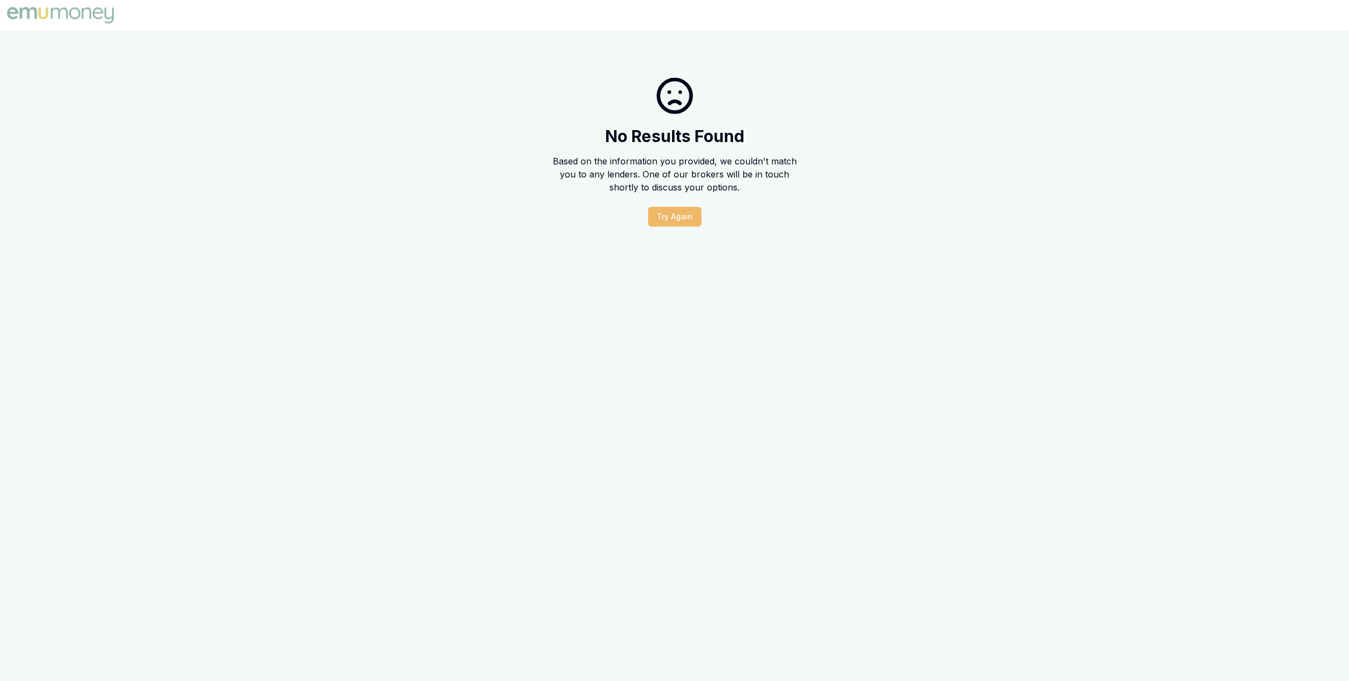
click at [688, 218] on button "Try Again" at bounding box center [674, 217] width 53 height 20
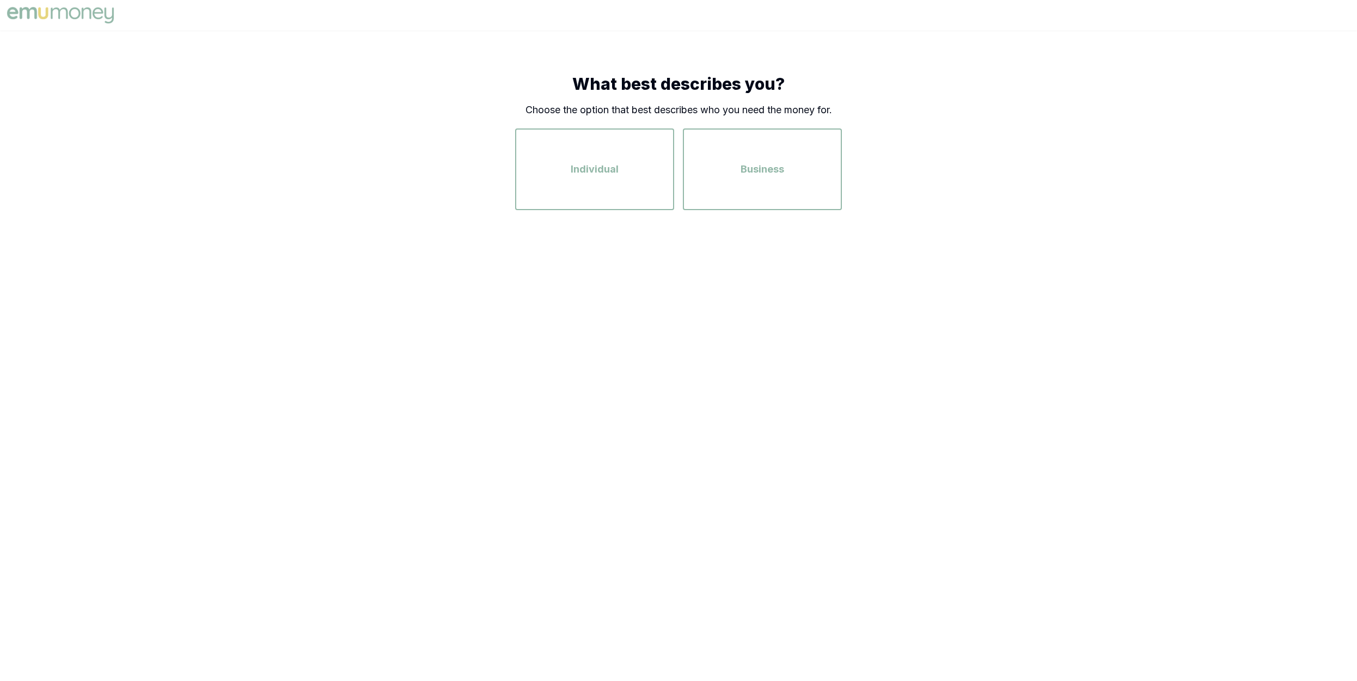
click at [88, 9] on img at bounding box center [60, 15] width 112 height 22
click at [96, 11] on img at bounding box center [60, 15] width 112 height 22
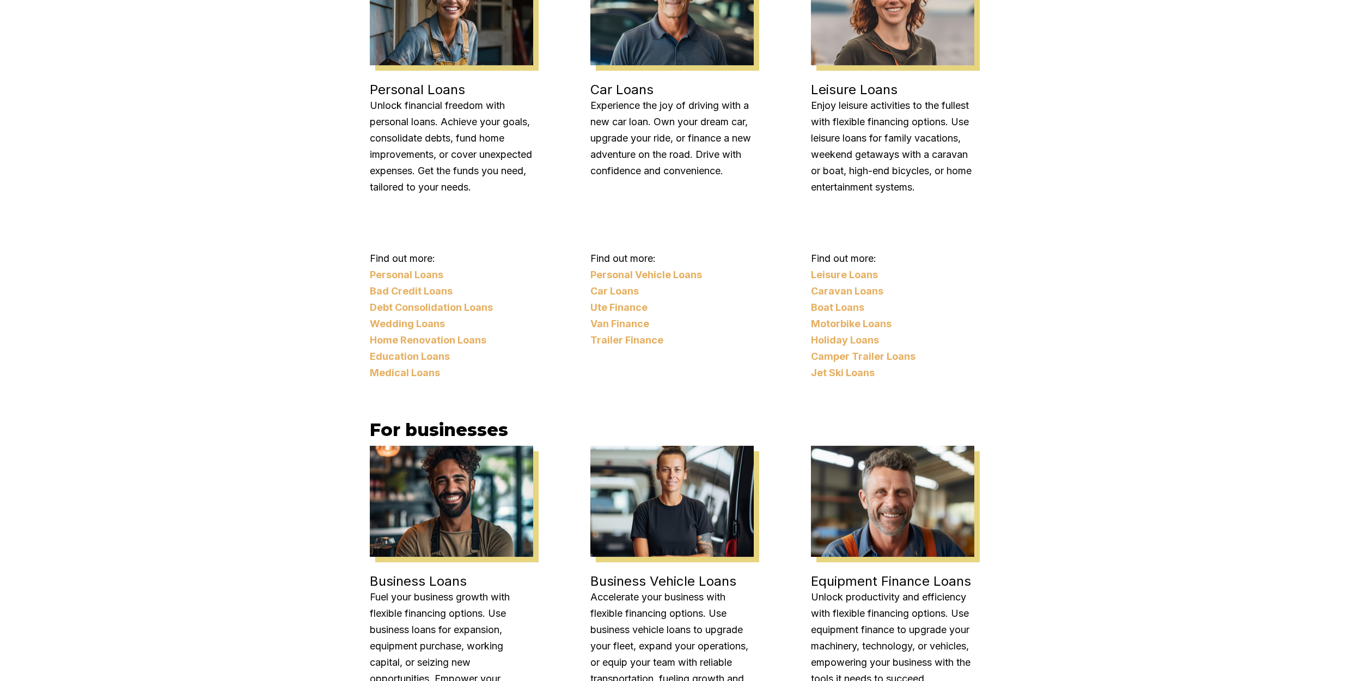
scroll to position [2109, 0]
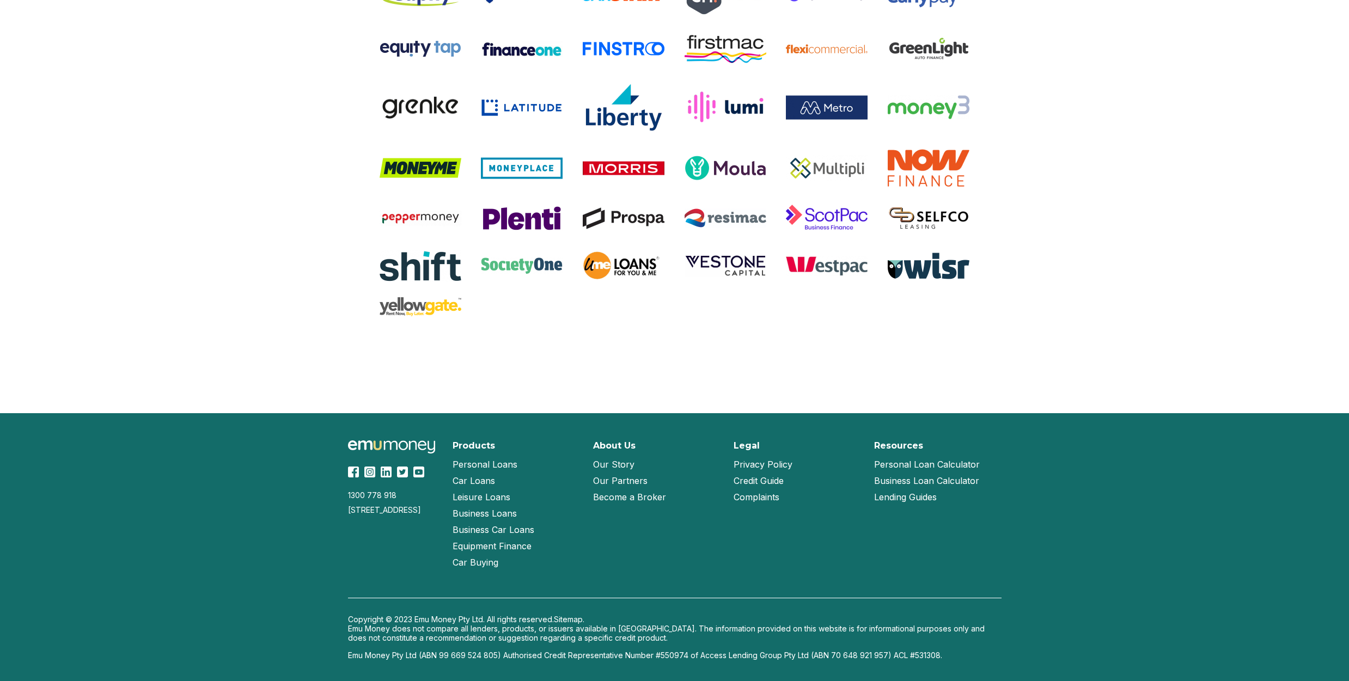
click at [359, 467] on img at bounding box center [353, 472] width 11 height 11
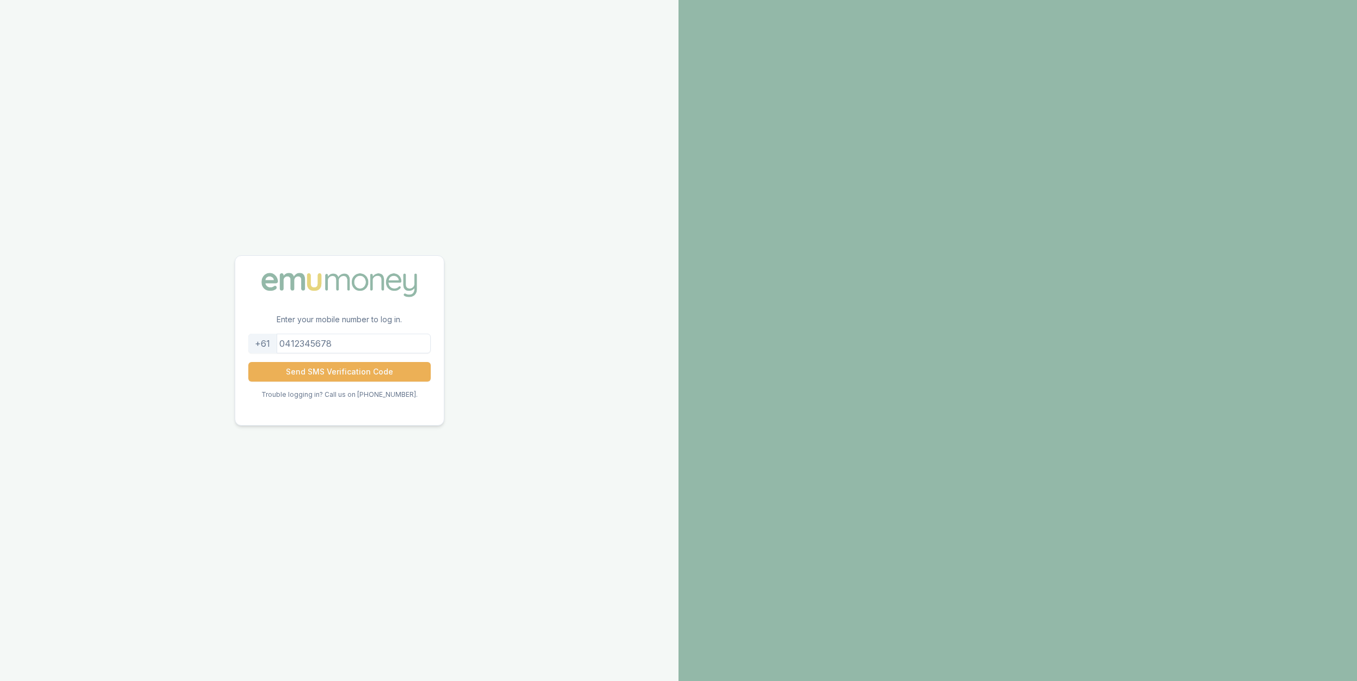
drag, startPoint x: 362, startPoint y: 345, endPoint x: 142, endPoint y: 304, distance: 223.9
click at [248, 334] on input "tel" at bounding box center [339, 344] width 182 height 20
type input "0451371154"
click at [305, 373] on button "Send SMS Verification Code" at bounding box center [339, 372] width 182 height 20
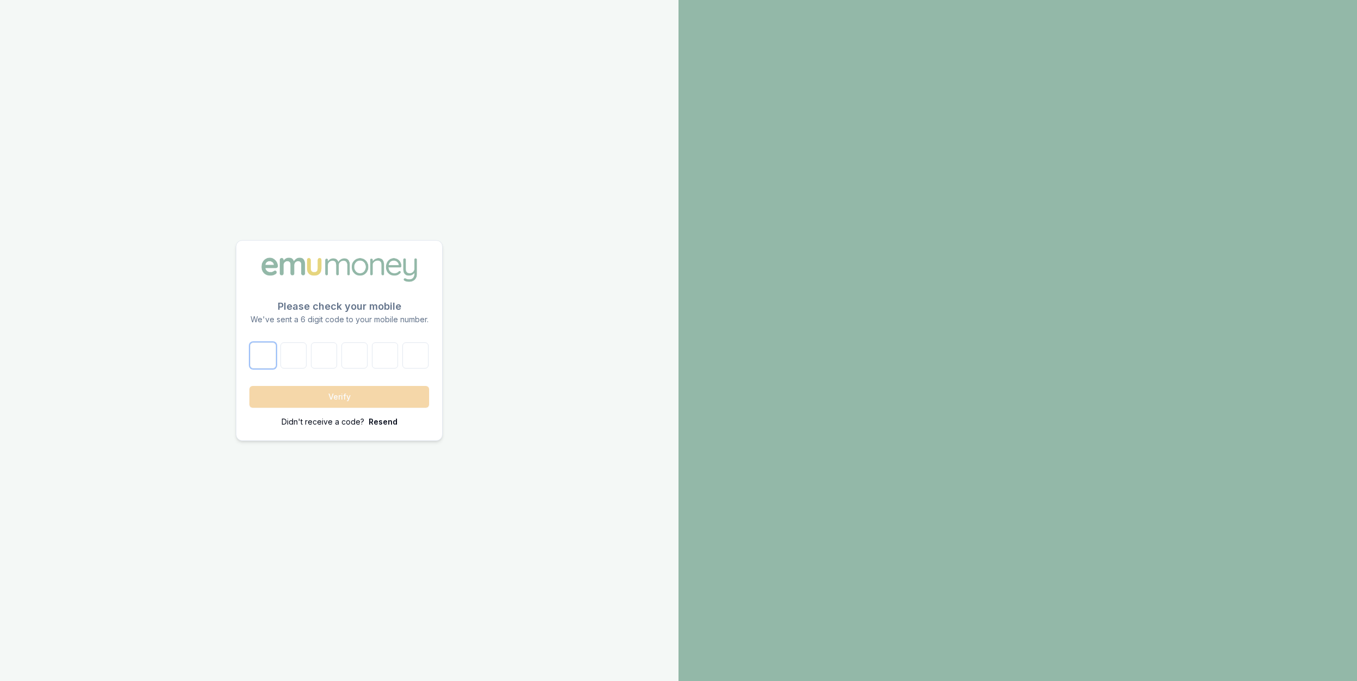
click at [253, 360] on input "number" at bounding box center [263, 356] width 26 height 26
type input "0"
type input "3"
type input "0"
type input "1"
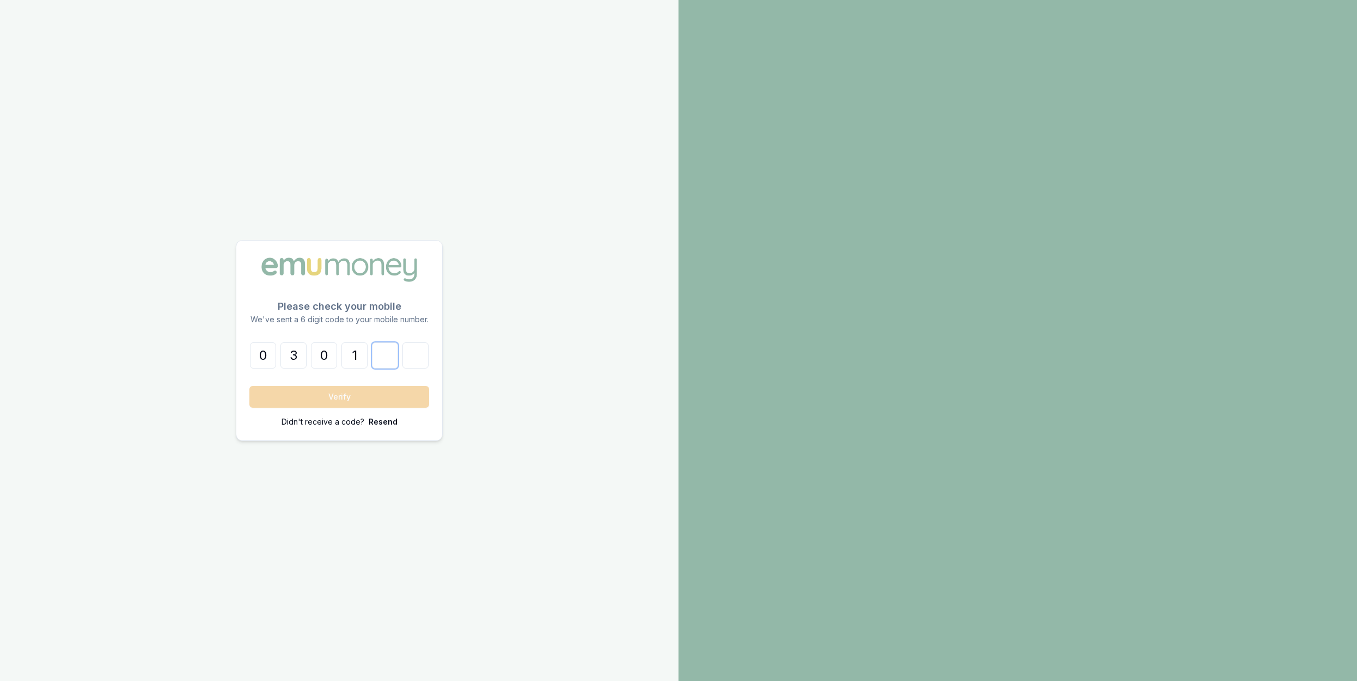
type input "4"
type input "5"
click at [249, 386] on button "Verify" at bounding box center [339, 397] width 180 height 22
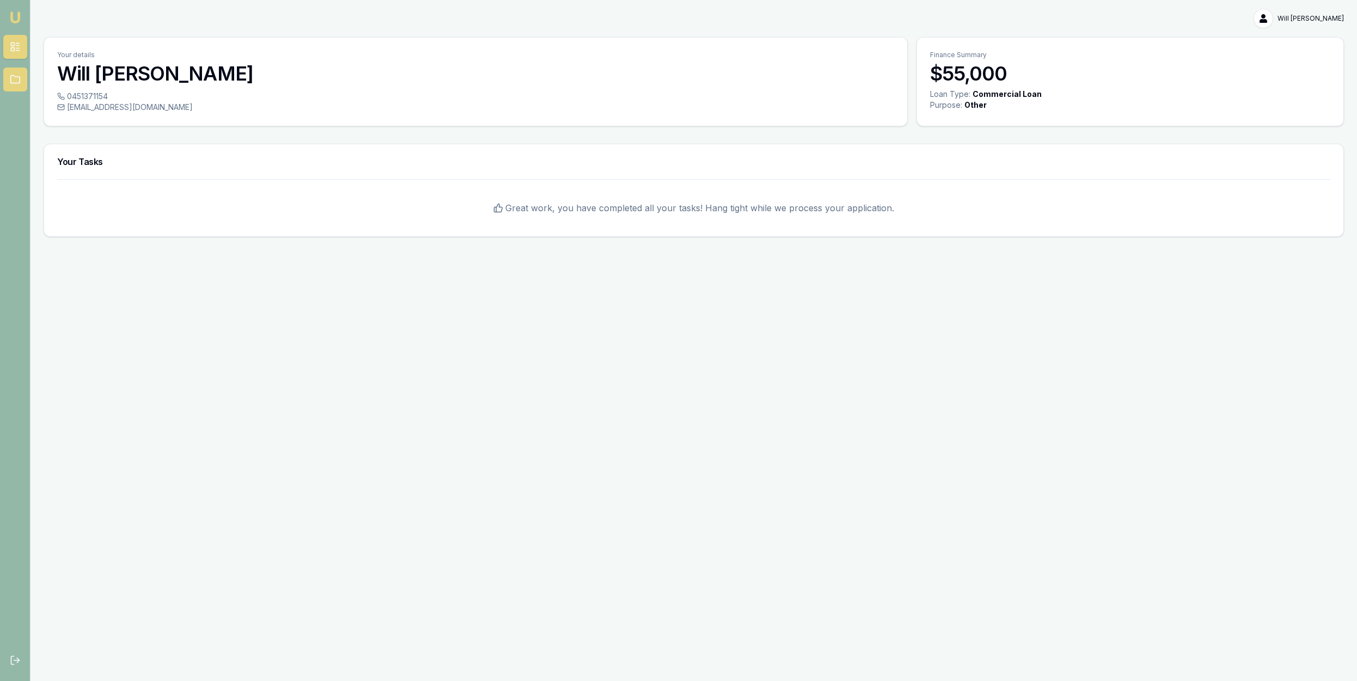
click at [8, 82] on link at bounding box center [15, 80] width 24 height 24
